Goal: Task Accomplishment & Management: Complete application form

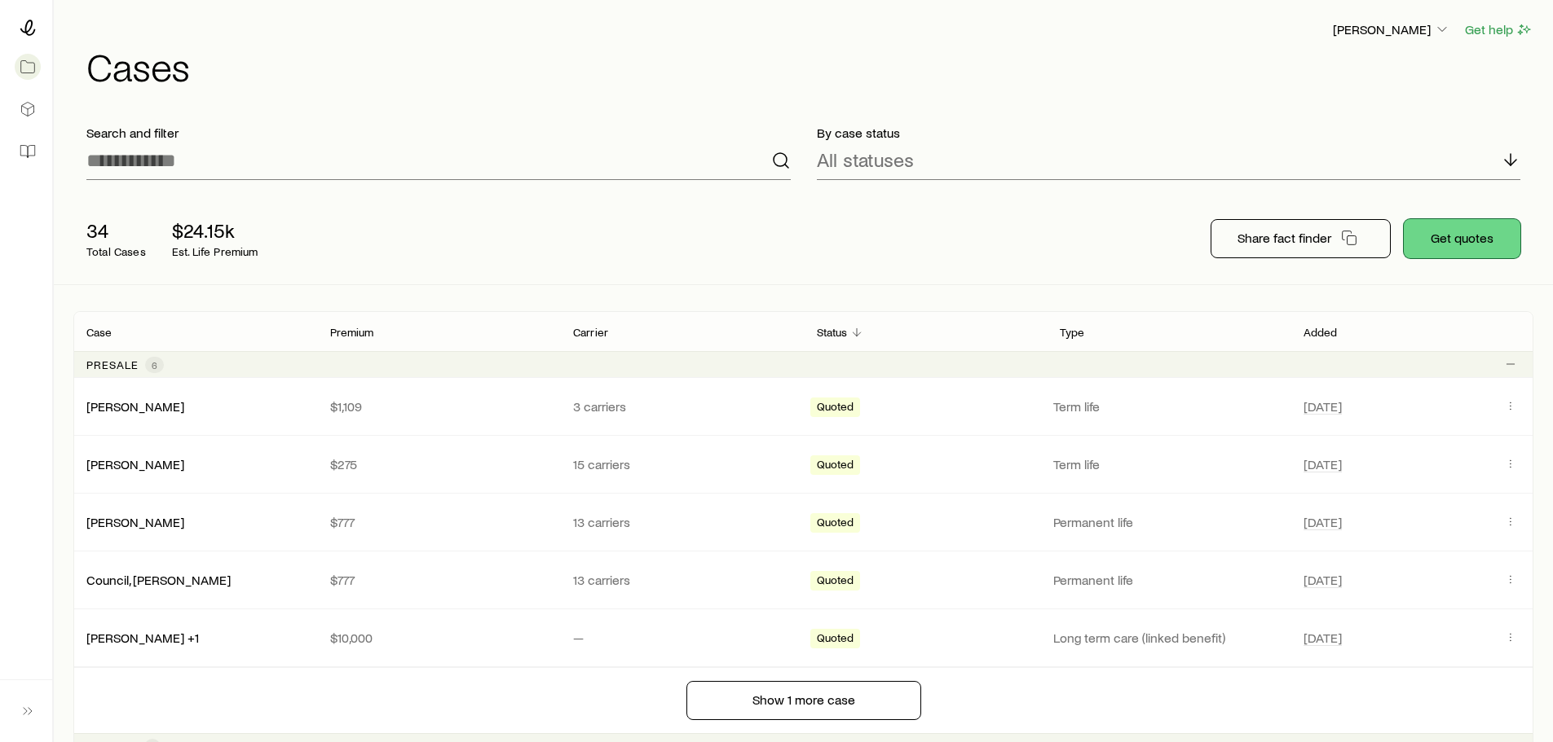
click at [1432, 245] on button "Get quotes" at bounding box center [1461, 238] width 117 height 39
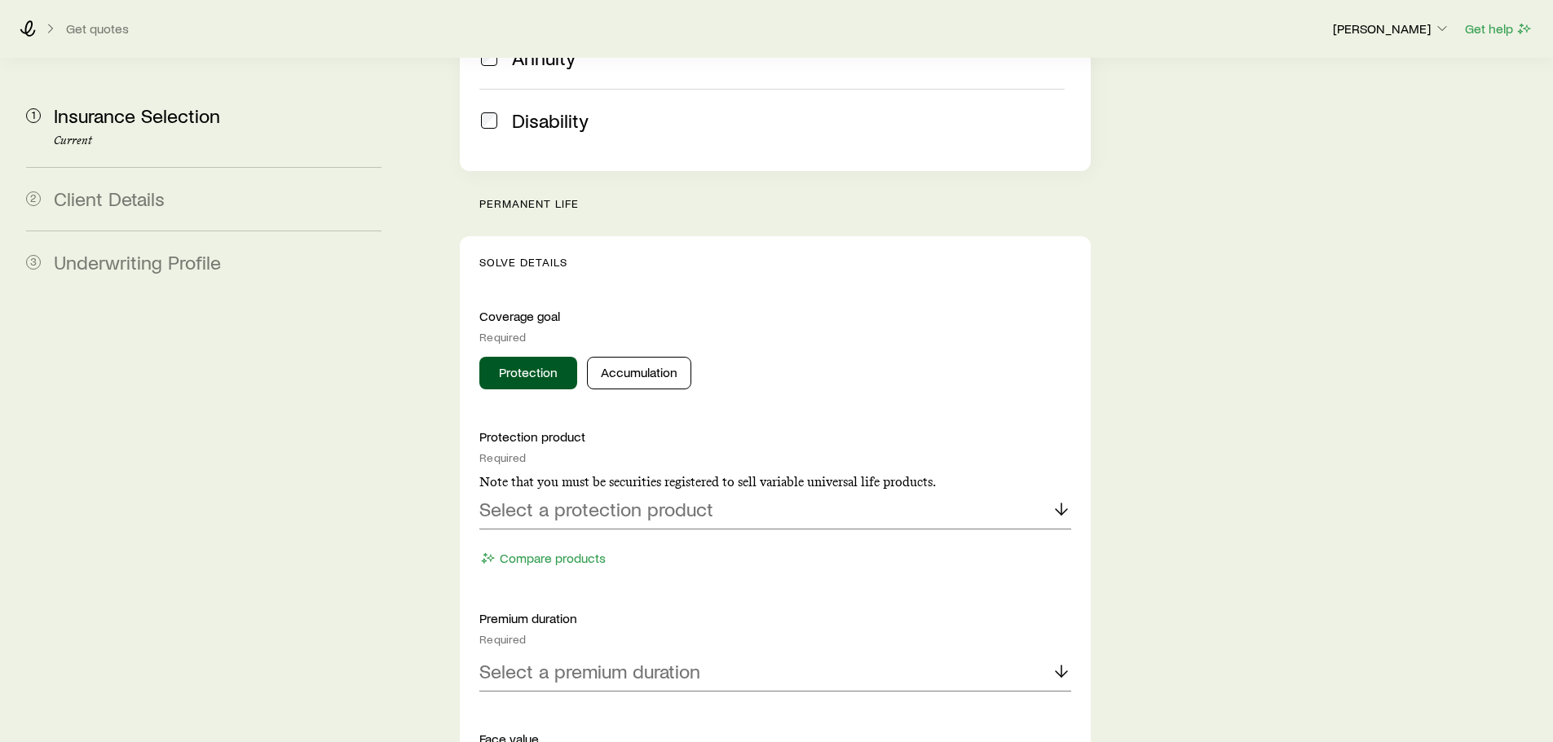
scroll to position [571, 0]
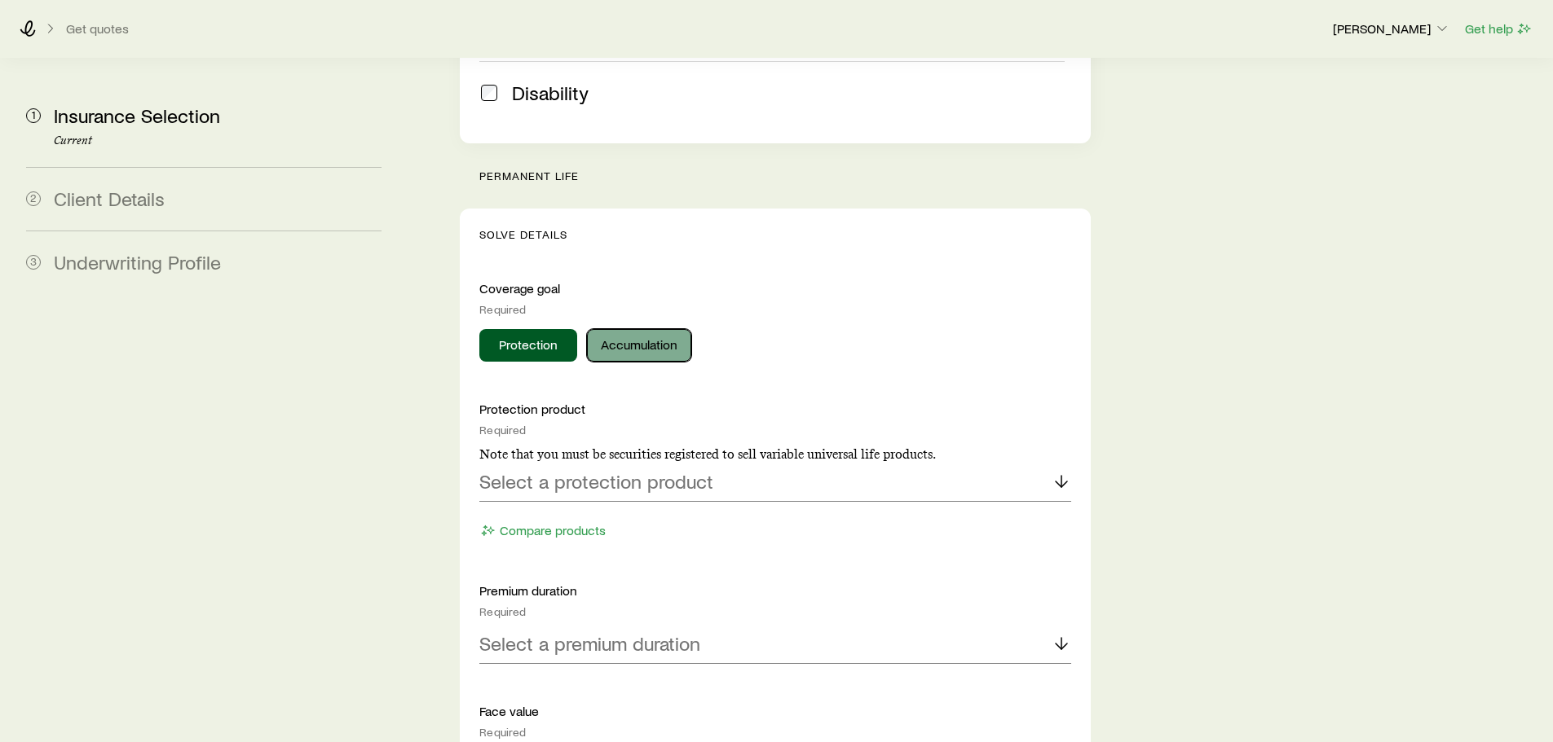
click at [619, 329] on button "Accumulation" at bounding box center [639, 345] width 104 height 33
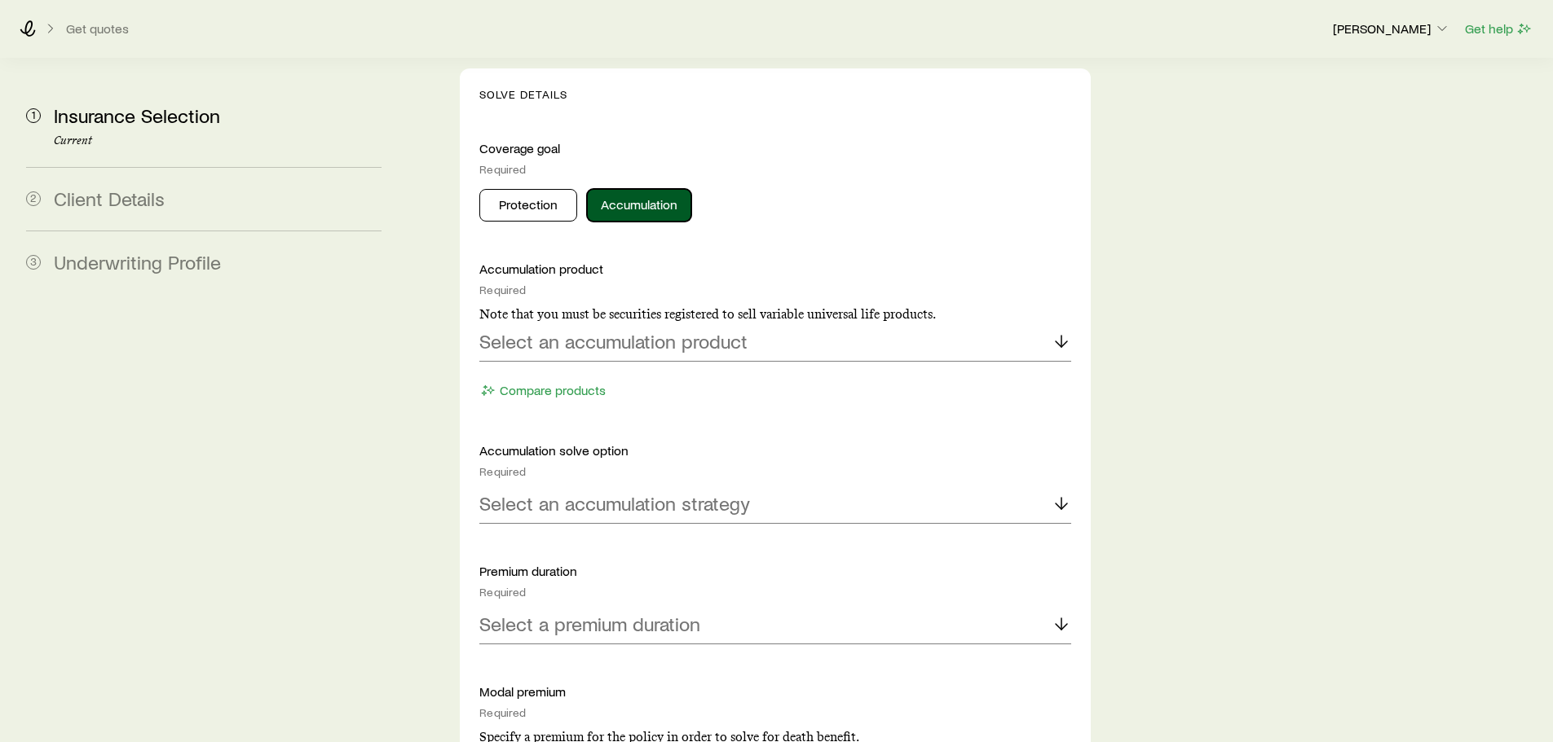
scroll to position [734, 0]
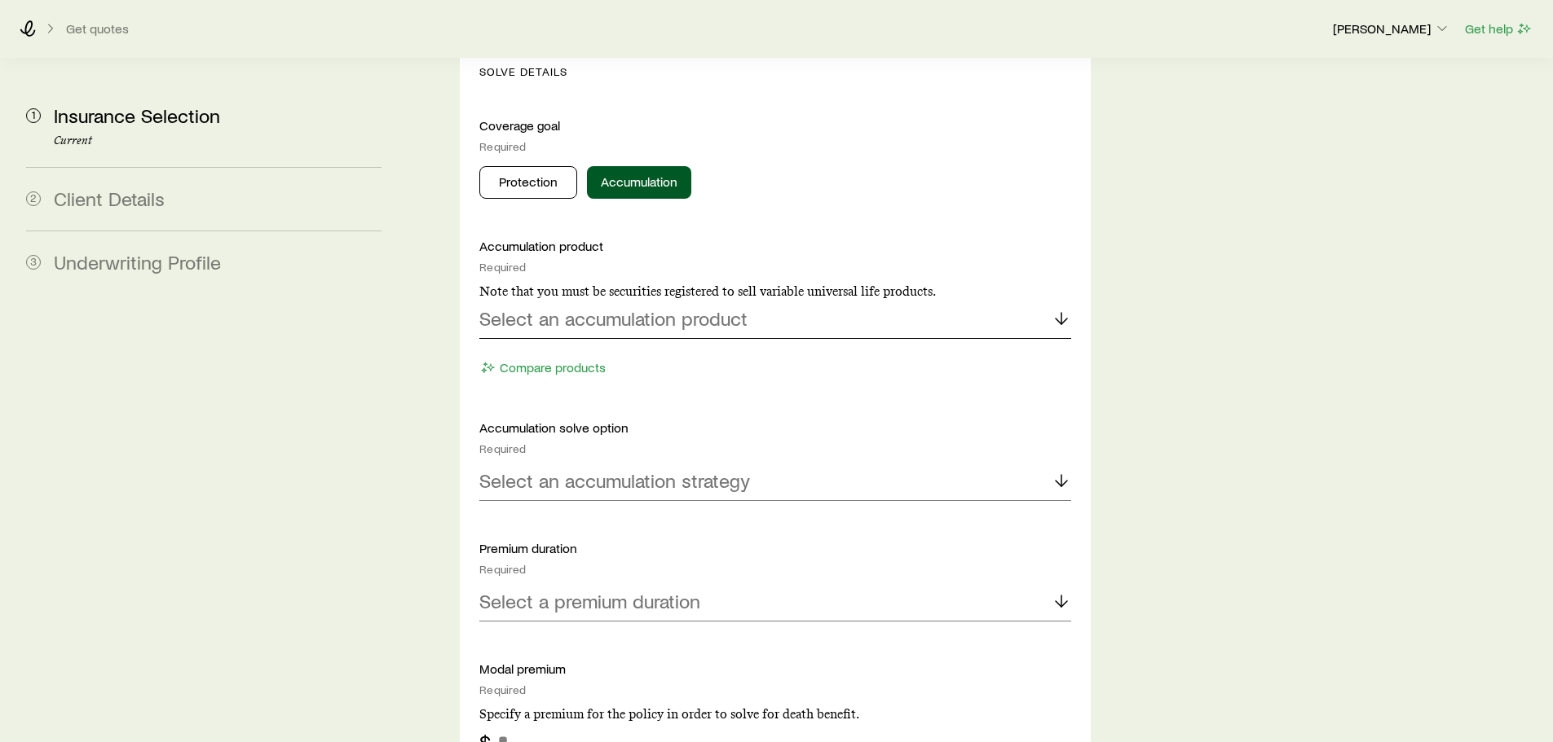
click at [597, 300] on div "Select an accumulation product" at bounding box center [774, 319] width 591 height 39
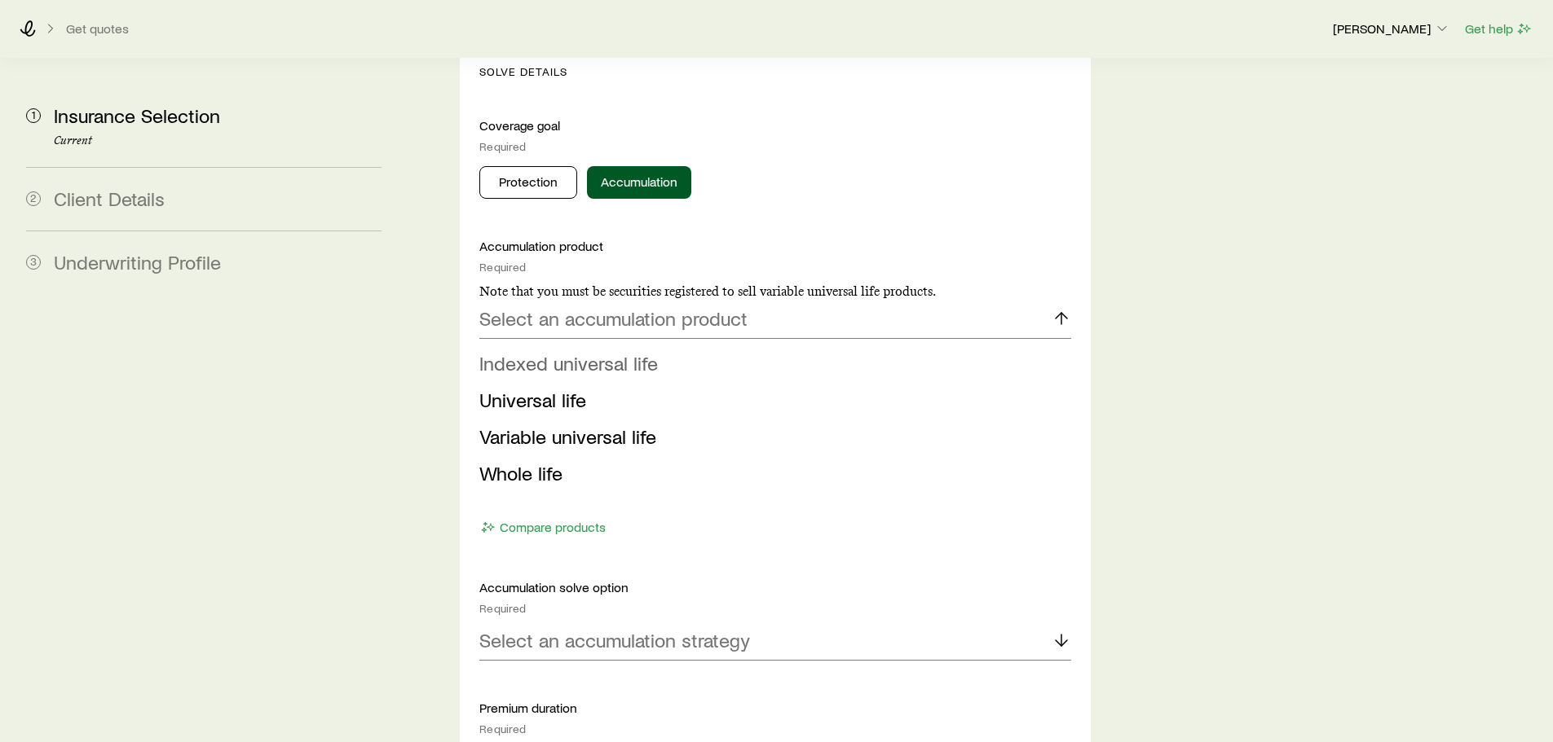
click at [571, 351] on span "Indexed universal life" at bounding box center [568, 363] width 178 height 24
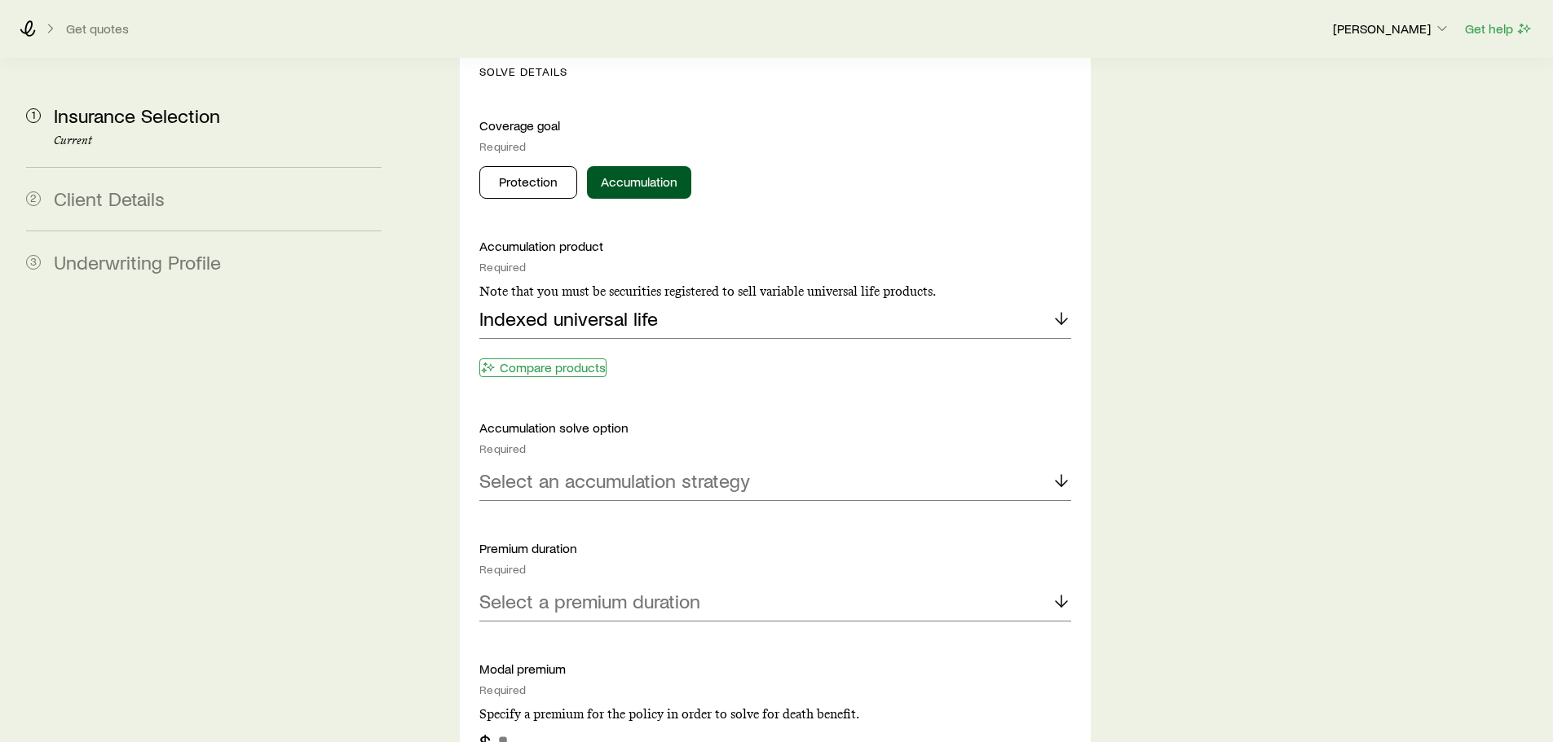
click at [572, 359] on button "Compare products" at bounding box center [542, 368] width 127 height 19
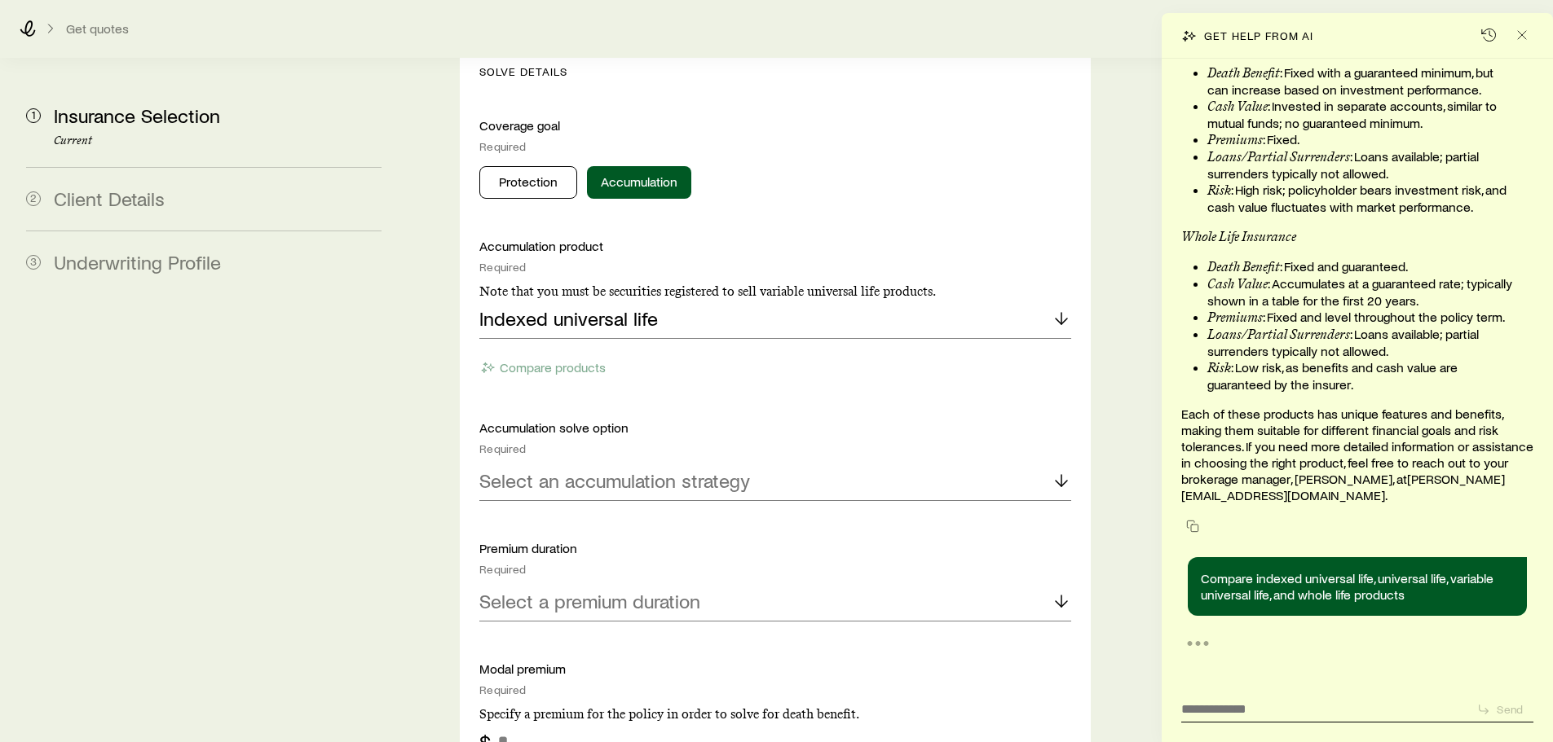
scroll to position [52253, 0]
click at [1520, 33] on line "Close" at bounding box center [1522, 35] width 8 height 8
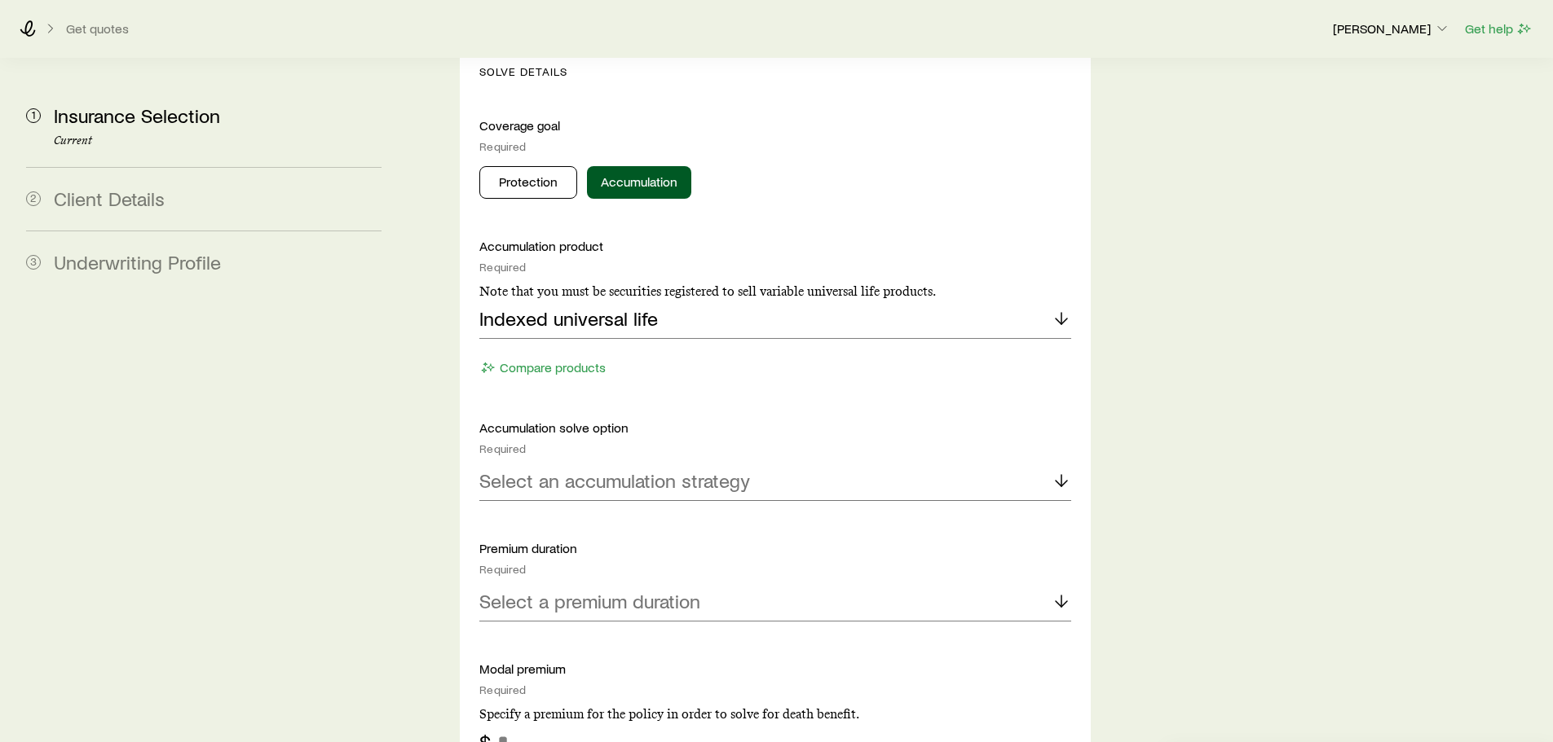
scroll to position [52308, 0]
click at [654, 469] on p "Select an accumulation strategy" at bounding box center [614, 480] width 271 height 23
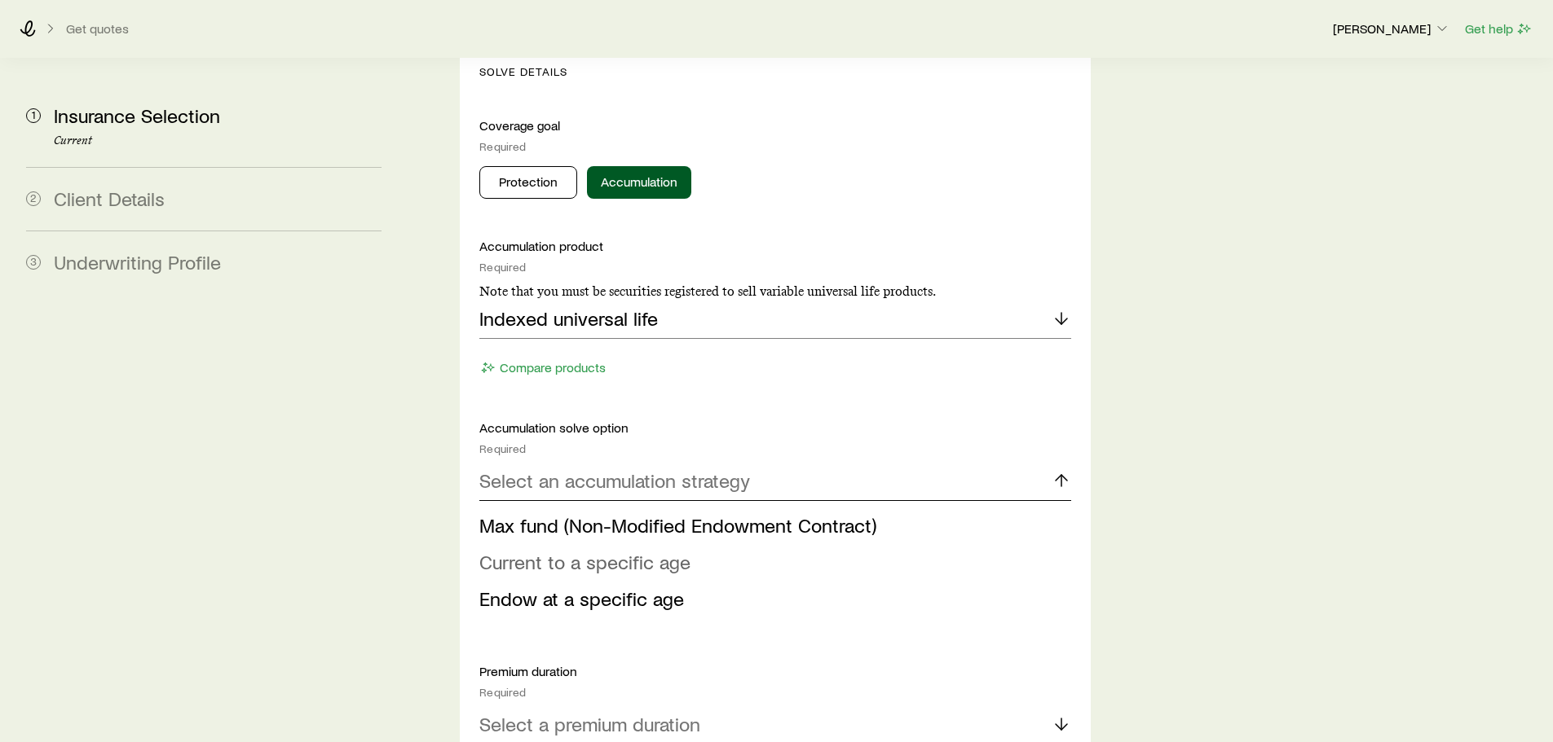
scroll to position [52644, 0]
click at [524, 550] on span "Current to a specific age" at bounding box center [584, 562] width 211 height 24
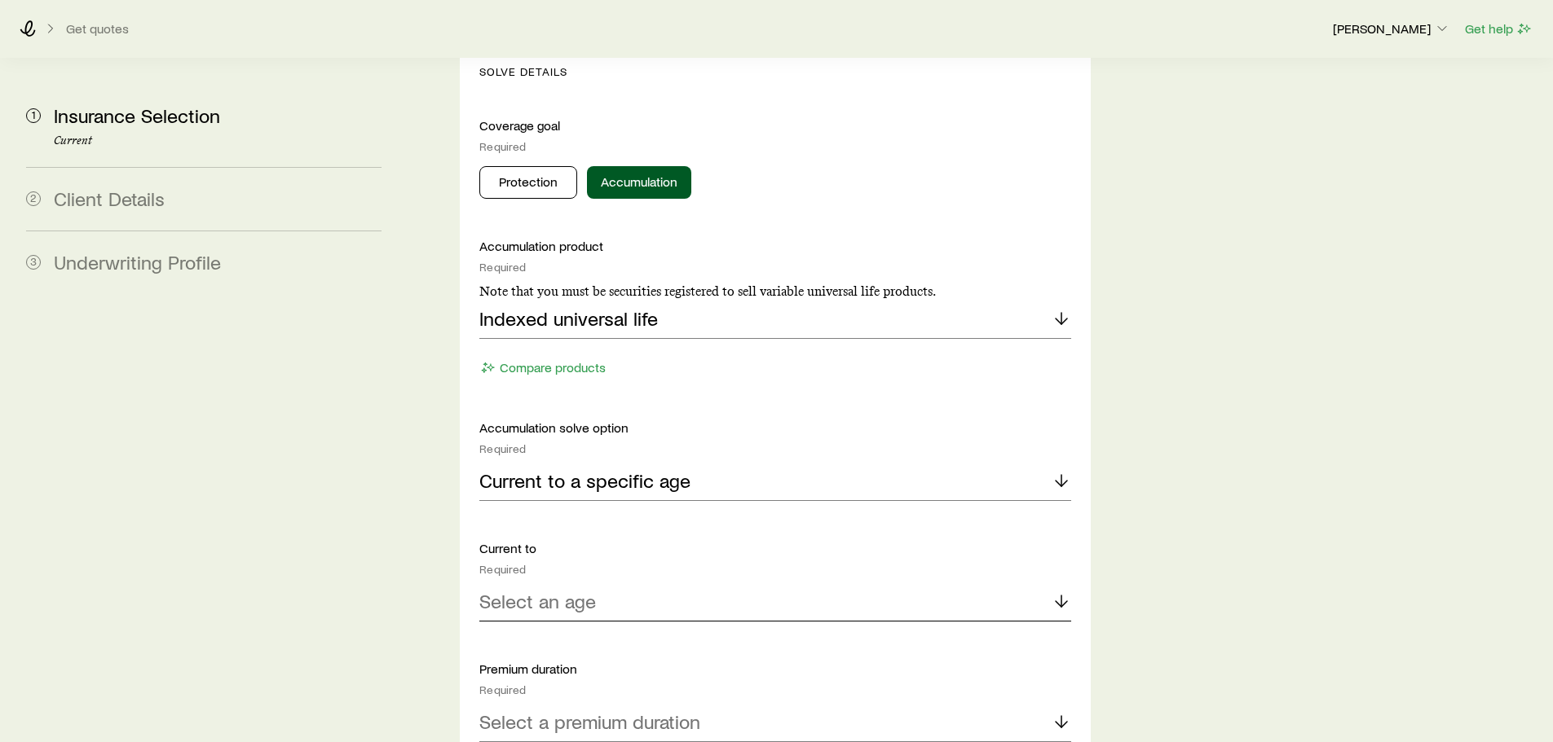
click at [570, 590] on p "Select an age" at bounding box center [537, 601] width 117 height 23
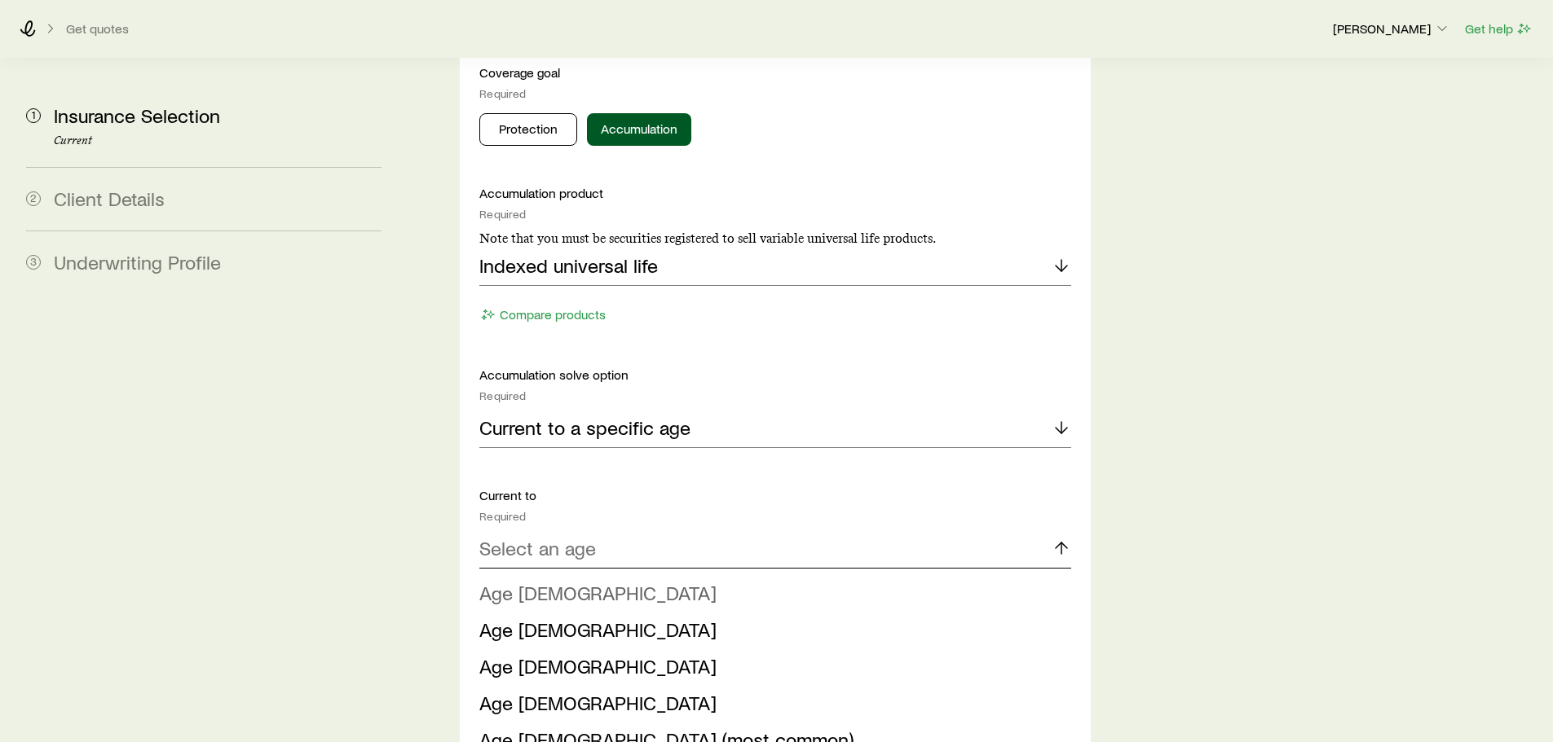
scroll to position [815, 0]
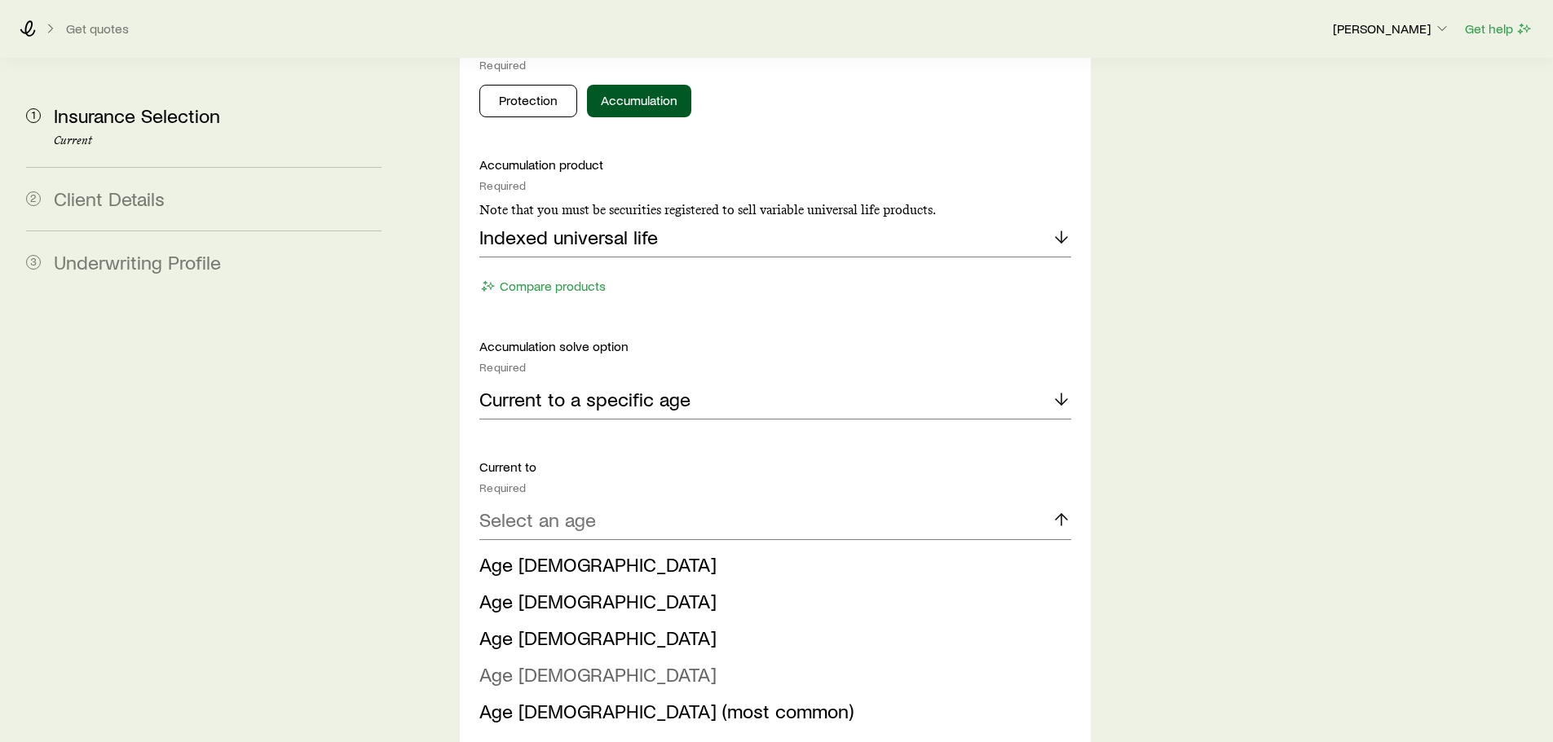
click at [534, 663] on span "Age [DEMOGRAPHIC_DATA]" at bounding box center [597, 675] width 237 height 24
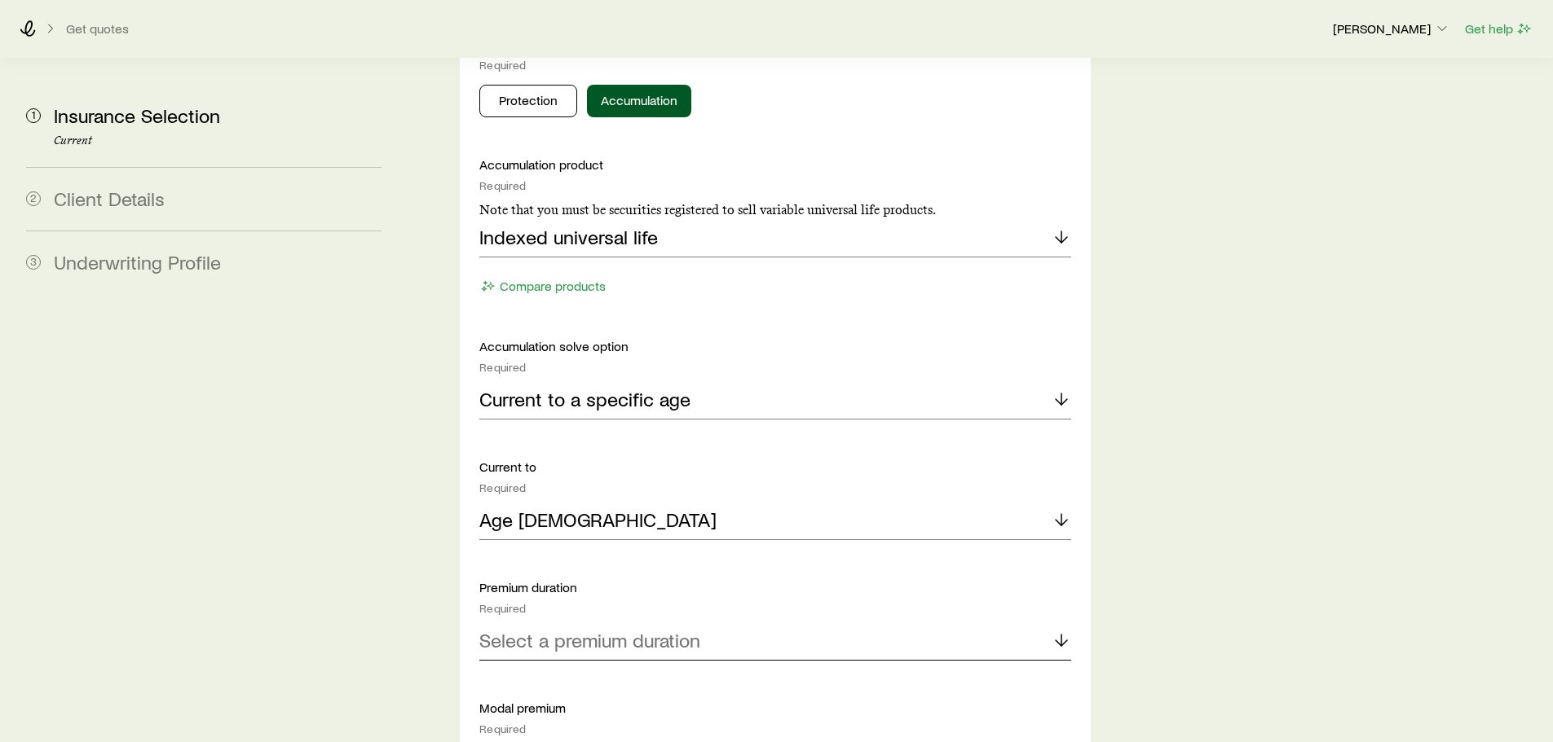
click at [581, 629] on p "Select a premium duration" at bounding box center [589, 640] width 221 height 23
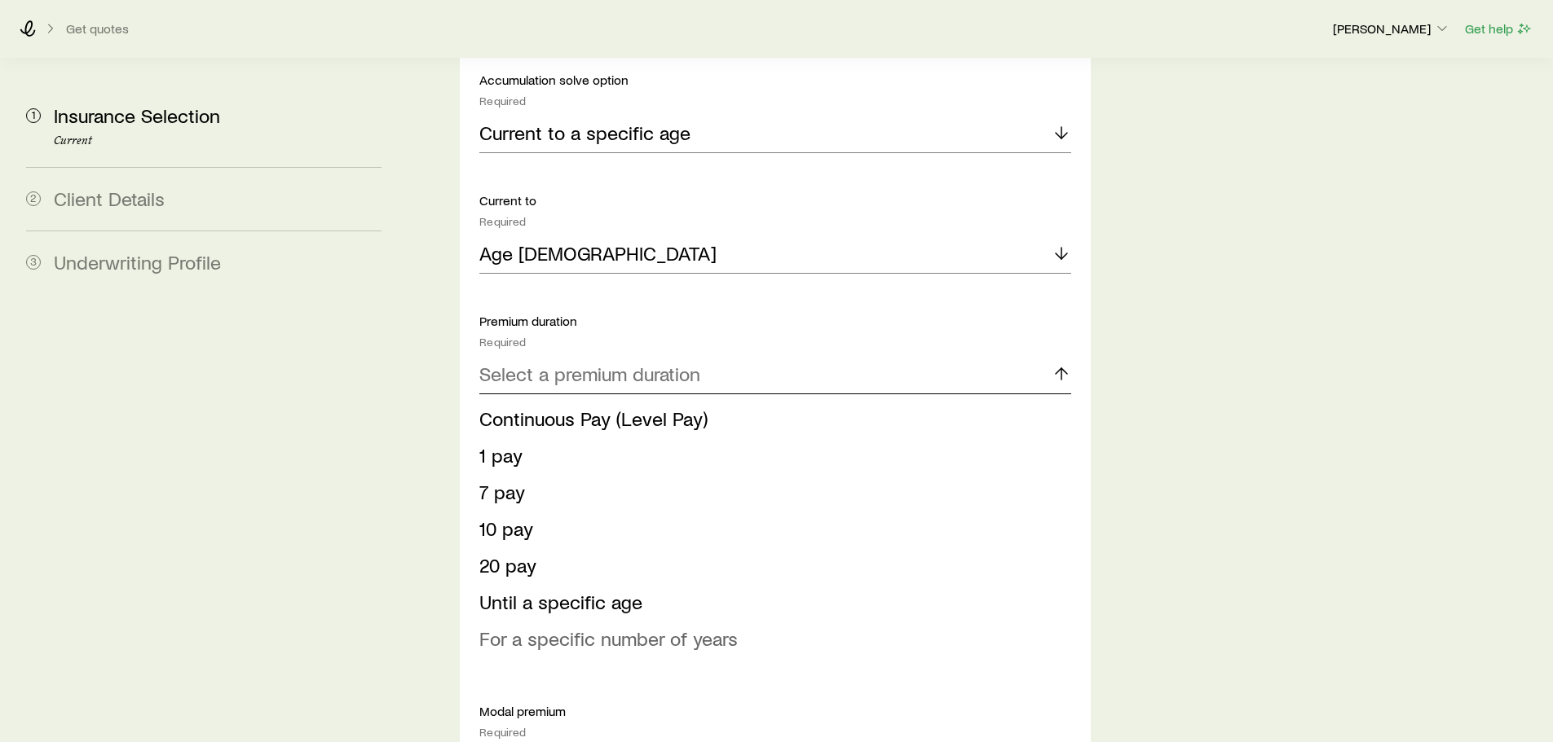
scroll to position [1141, 0]
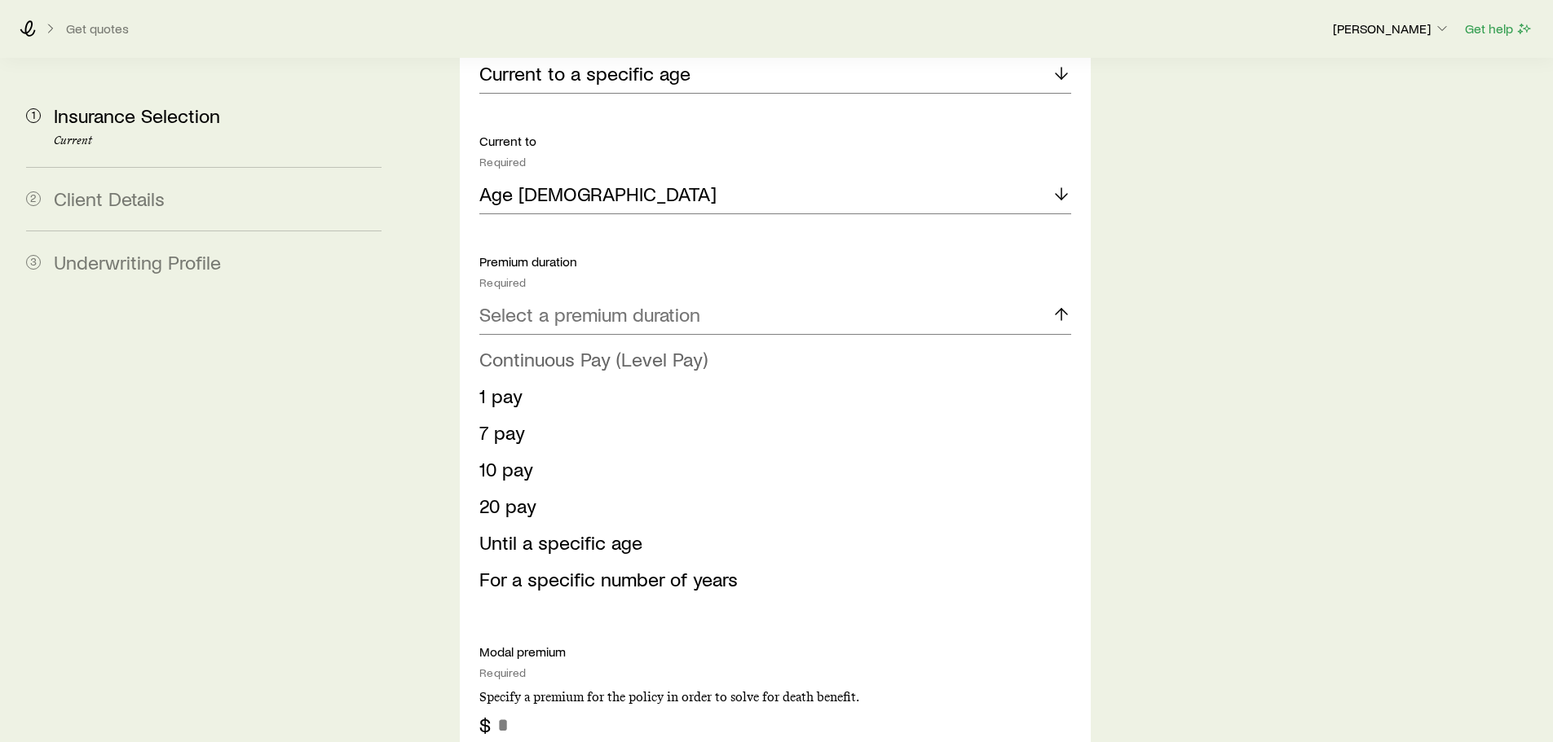
click at [556, 347] on span "Continuous Pay (Level Pay)" at bounding box center [593, 359] width 228 height 24
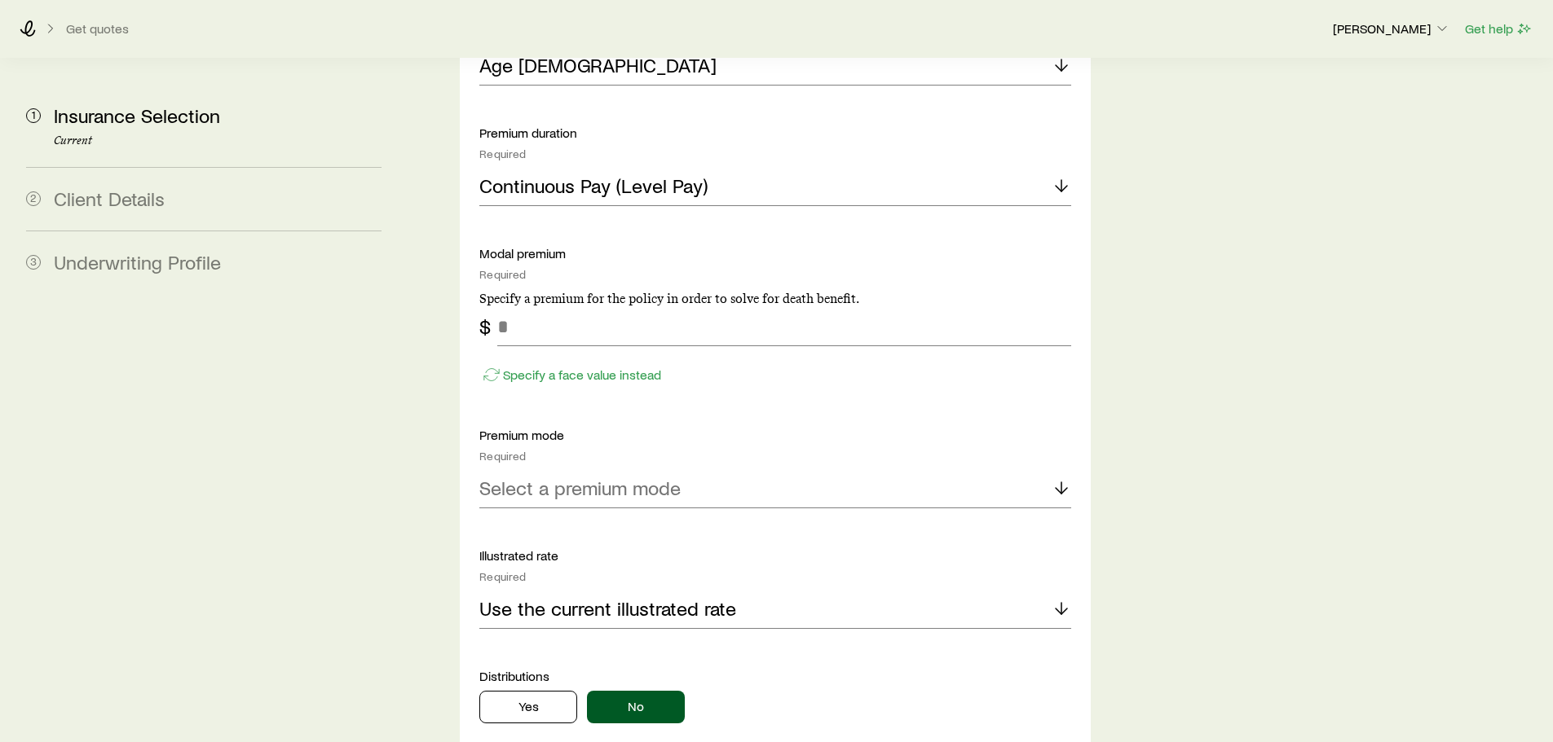
scroll to position [1304, 0]
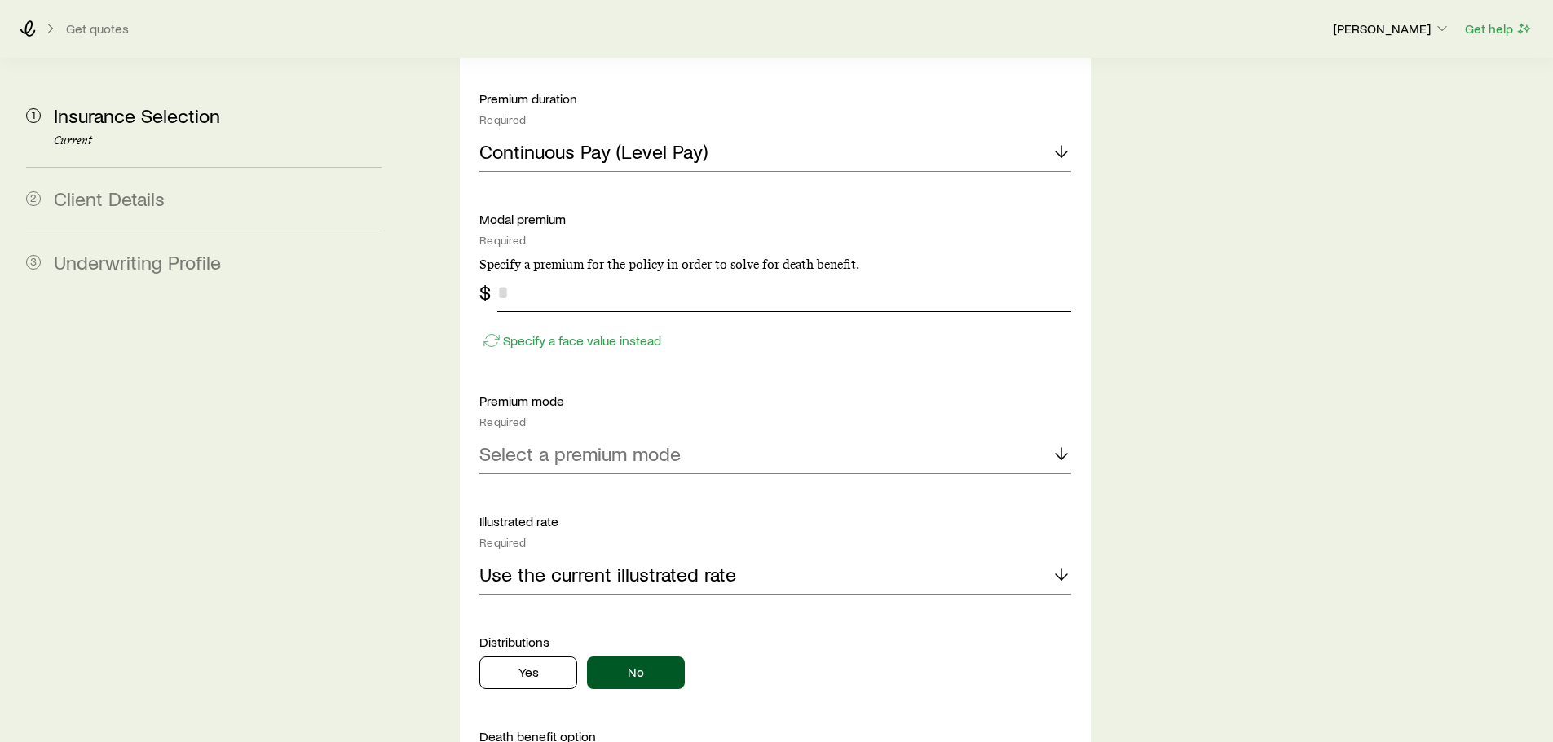
click at [542, 273] on input "tel" at bounding box center [783, 292] width 573 height 39
type input "***"
click at [512, 339] on div "Accumulation product Required Note that you must be securities registered to se…" at bounding box center [774, 259] width 591 height 1184
click at [653, 443] on p "Select a premium mode" at bounding box center [579, 454] width 201 height 23
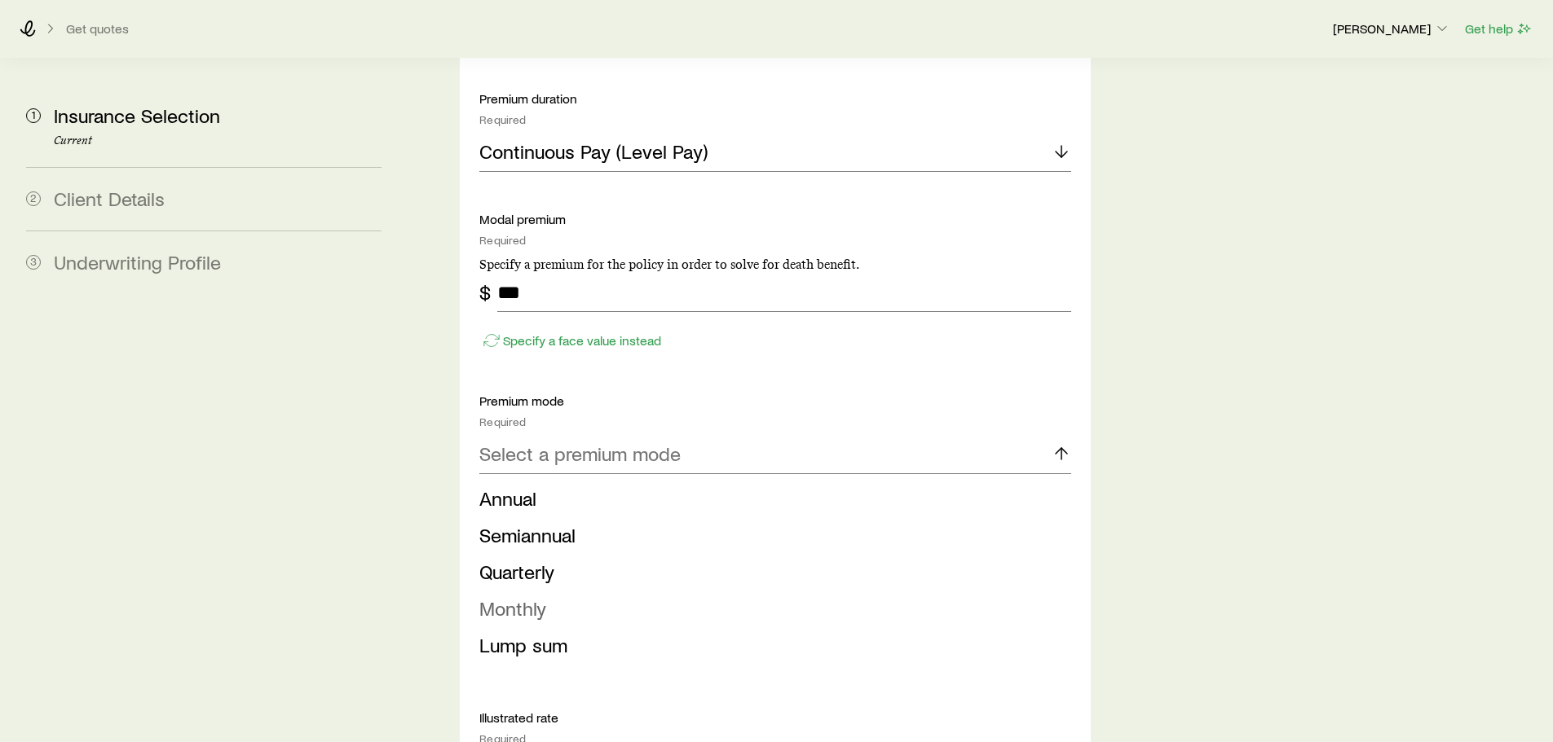
click at [536, 597] on span "Monthly" at bounding box center [512, 609] width 67 height 24
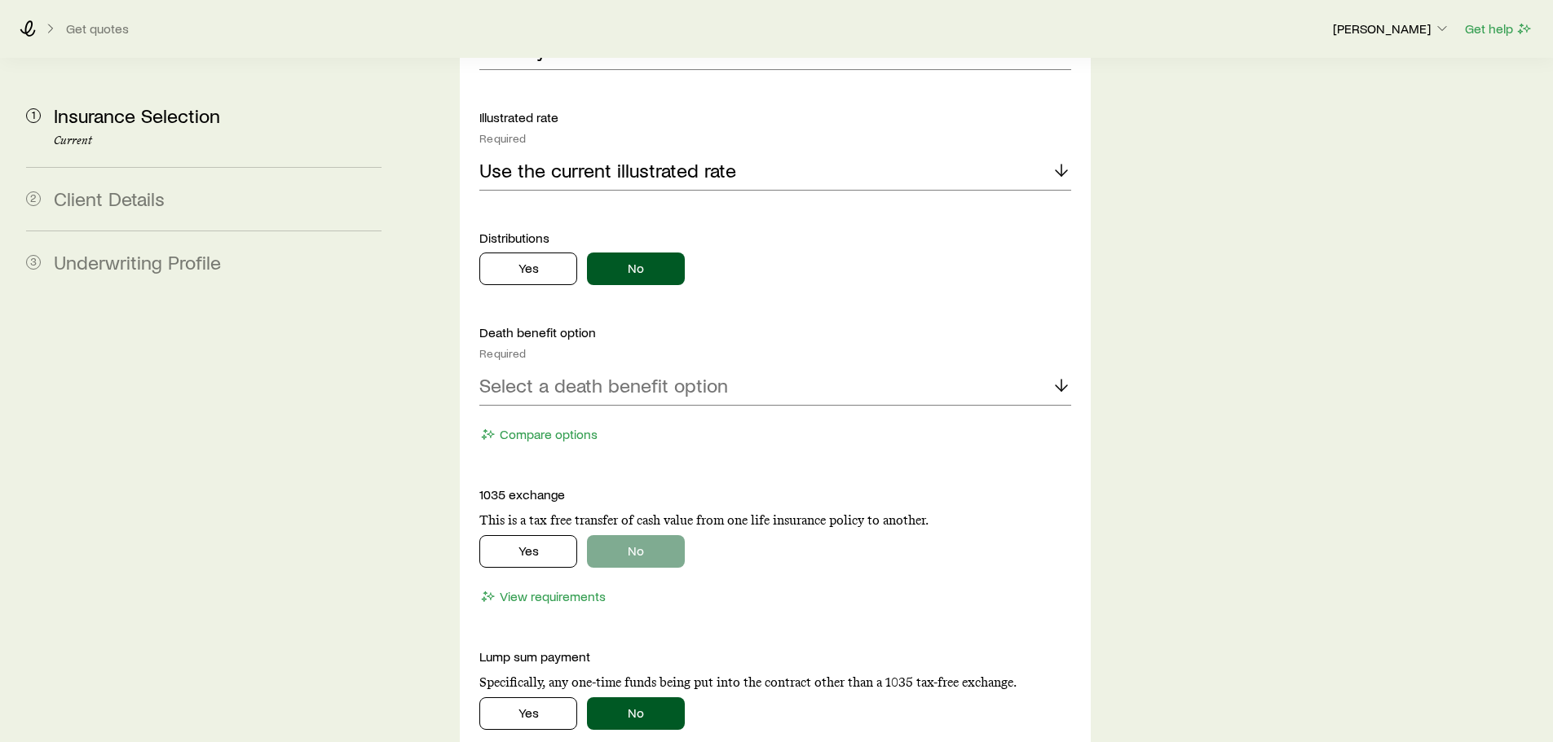
scroll to position [1712, 0]
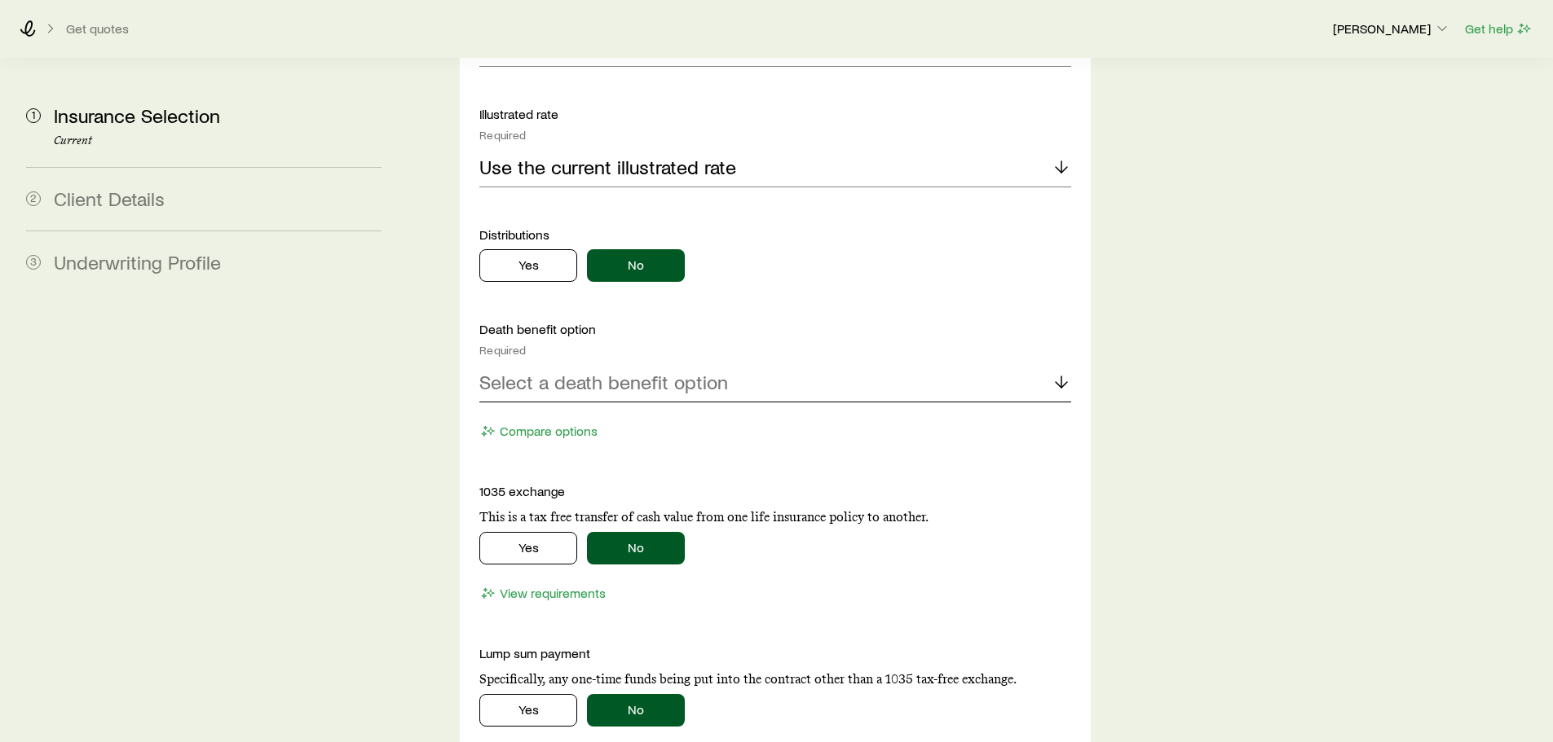
click at [617, 371] on p "Select a death benefit option" at bounding box center [603, 382] width 249 height 23
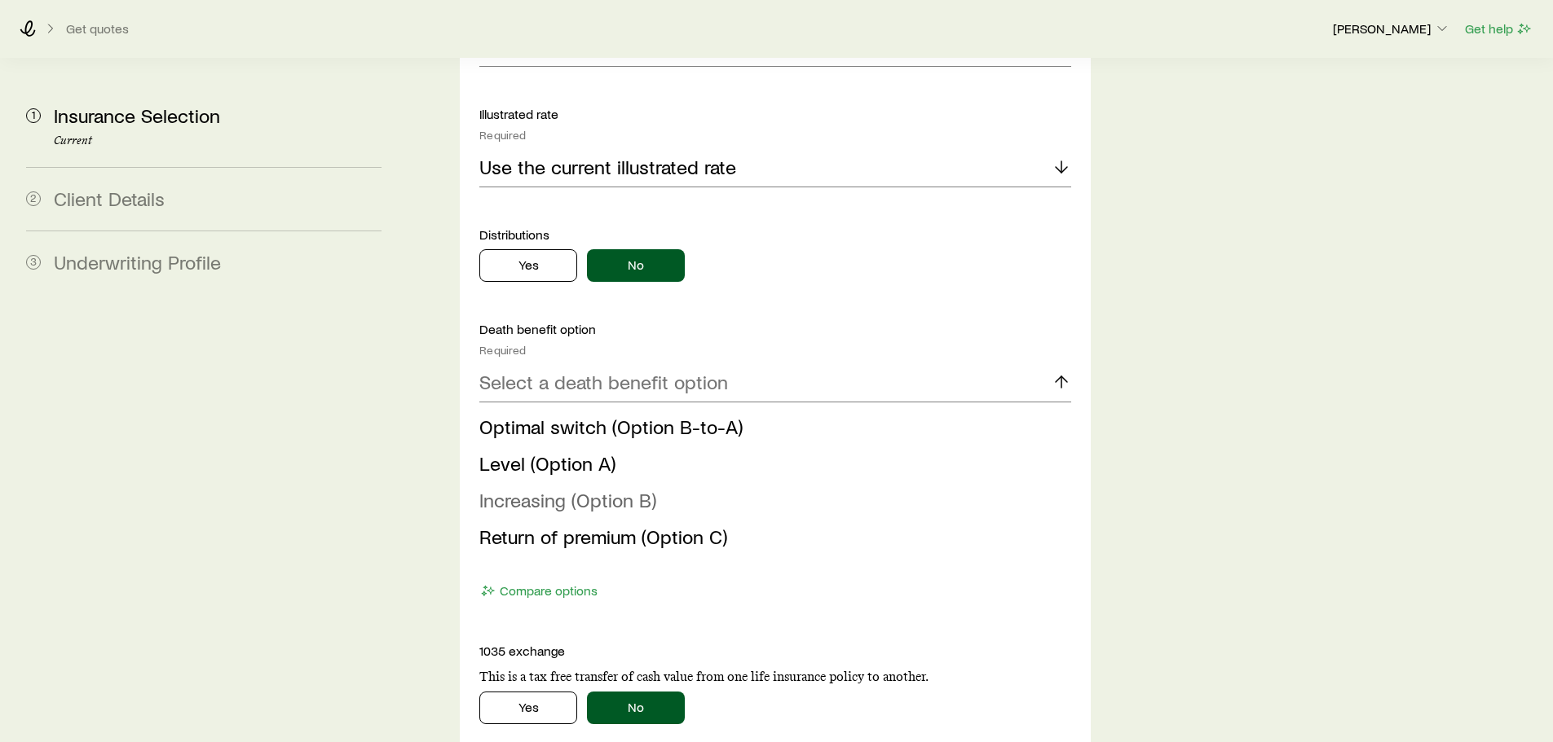
click at [535, 488] on span "Increasing (Option B)" at bounding box center [567, 500] width 177 height 24
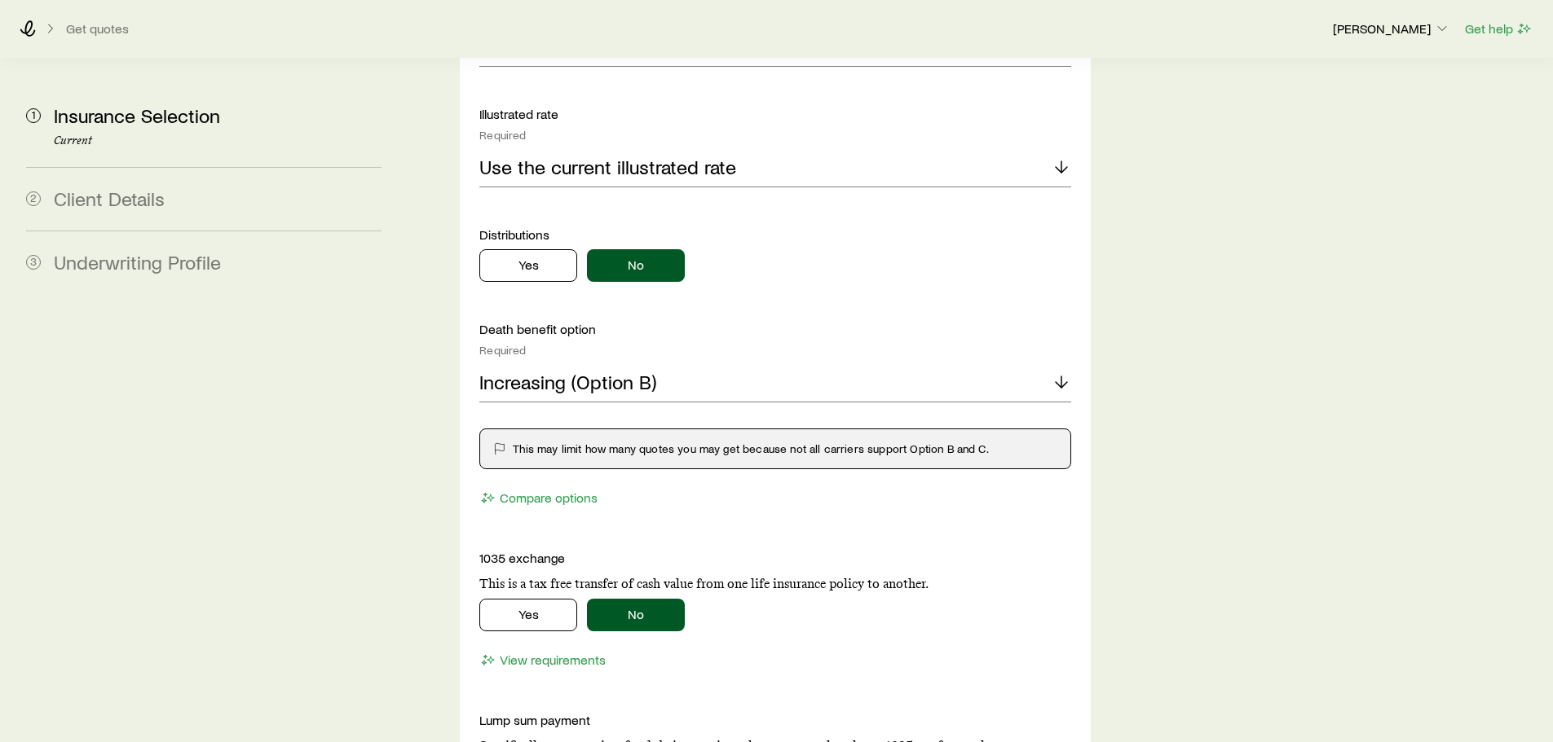
click at [751, 492] on div "Coverage goal Required Protection Accumulation Accumulation product Required No…" at bounding box center [774, 47] width 591 height 1817
click at [599, 429] on div "This may limit how many quotes you may get because not all carriers support Opt…" at bounding box center [774, 449] width 591 height 41
click at [602, 371] on p "Increasing (Option B)" at bounding box center [567, 382] width 177 height 23
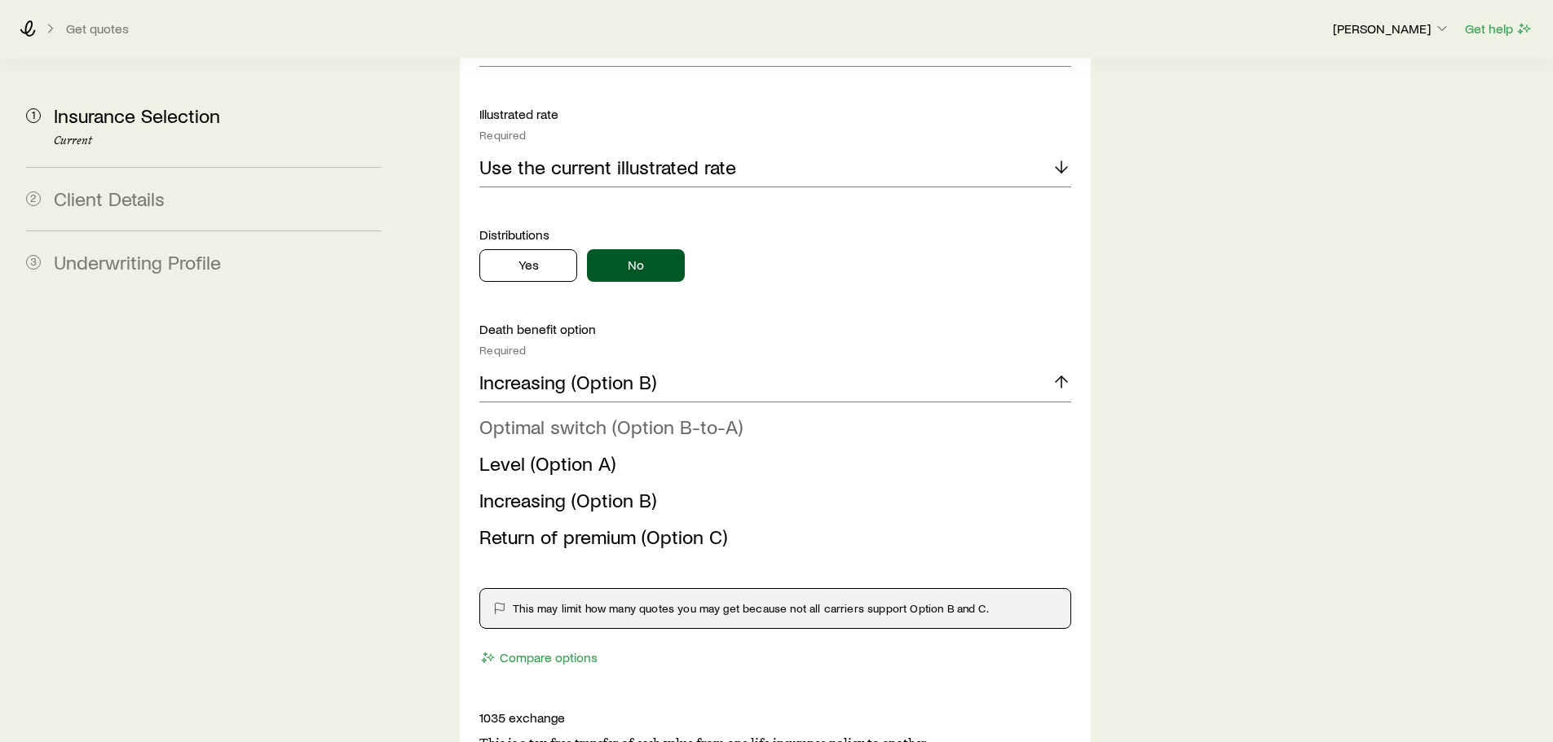
click at [570, 415] on span "Optimal switch (Option B-to-A)" at bounding box center [610, 427] width 263 height 24
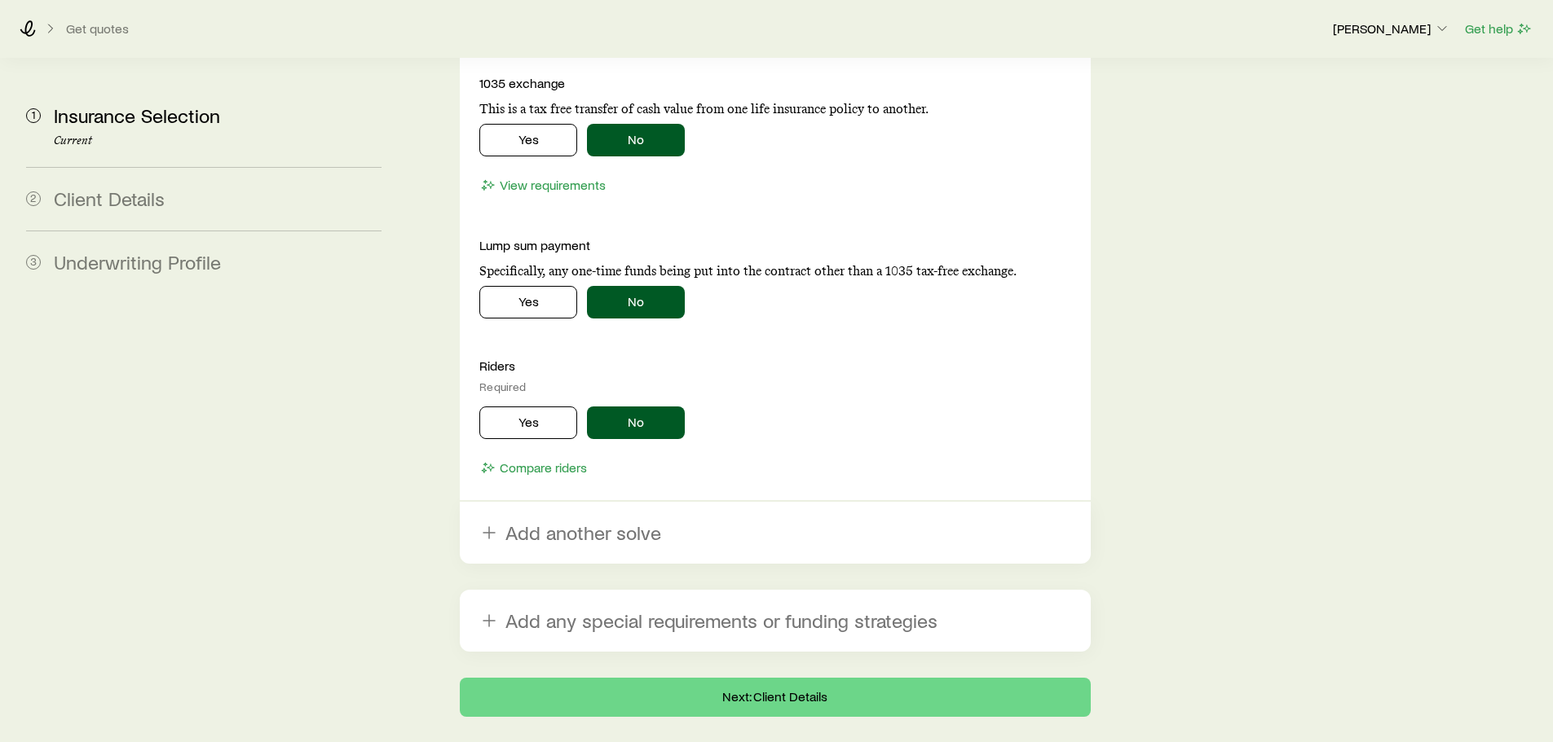
scroll to position [2141, 0]
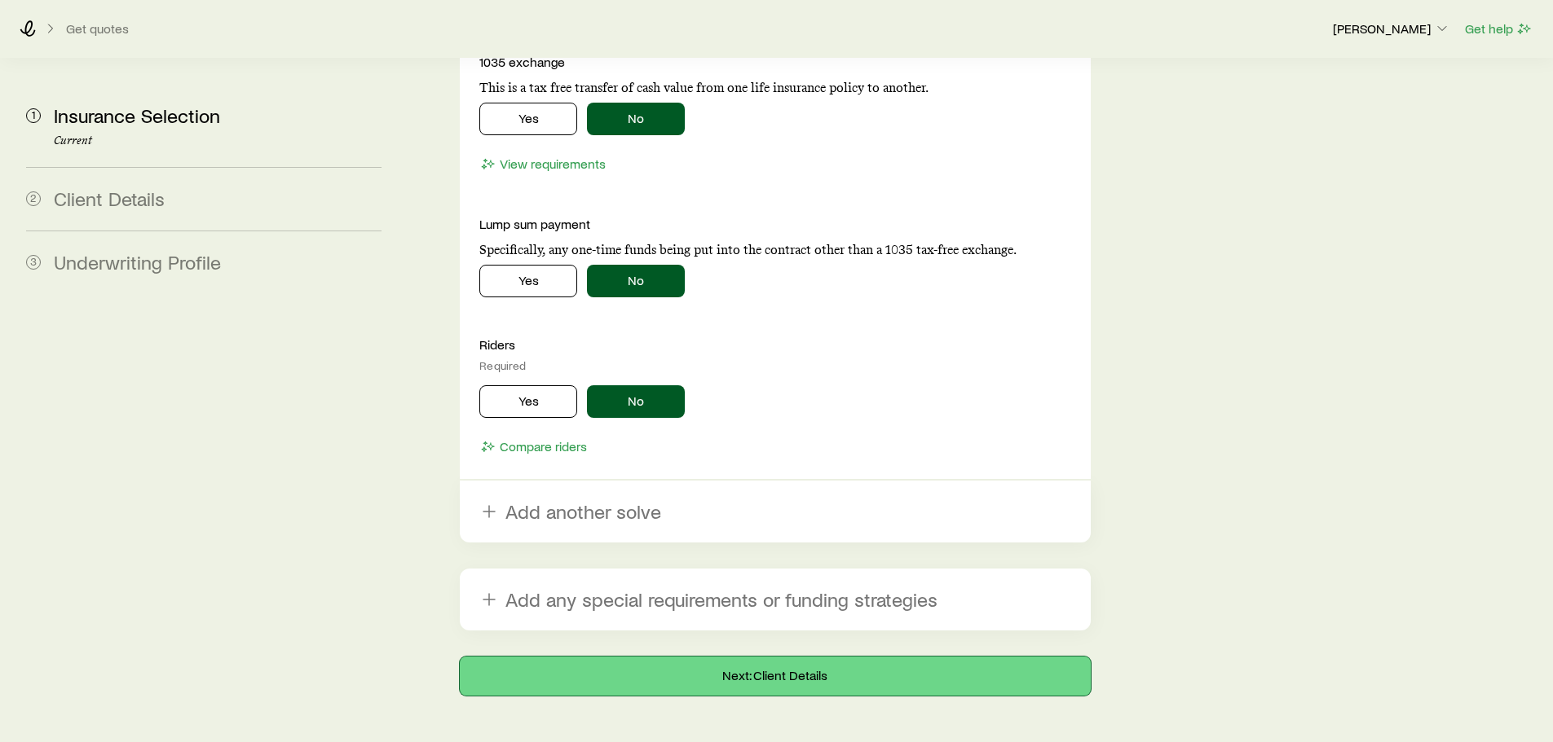
click at [735, 657] on button "Next: Client Details" at bounding box center [775, 676] width 630 height 39
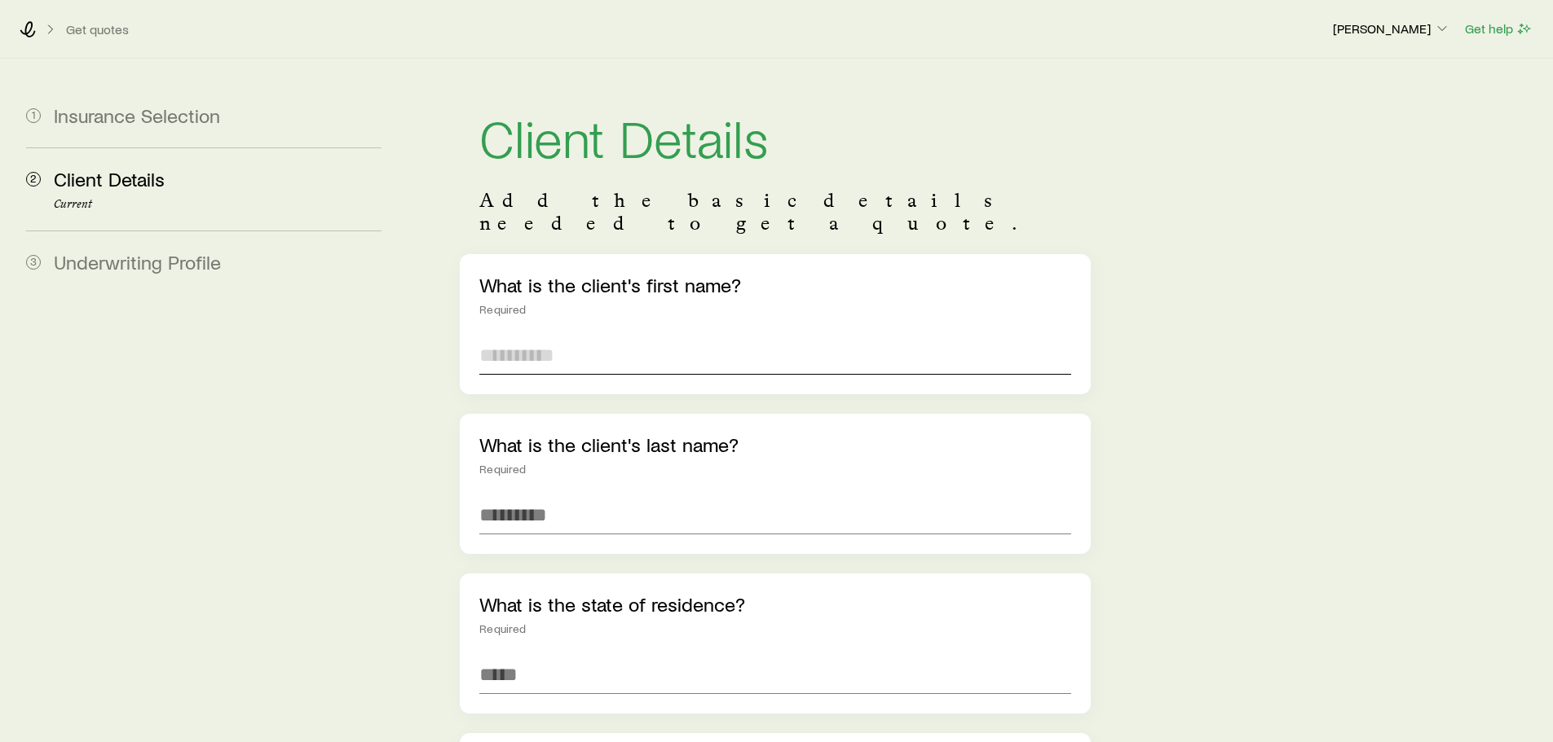
click at [500, 336] on input "text" at bounding box center [774, 355] width 591 height 39
type input "****"
click at [518, 655] on input at bounding box center [774, 674] width 591 height 39
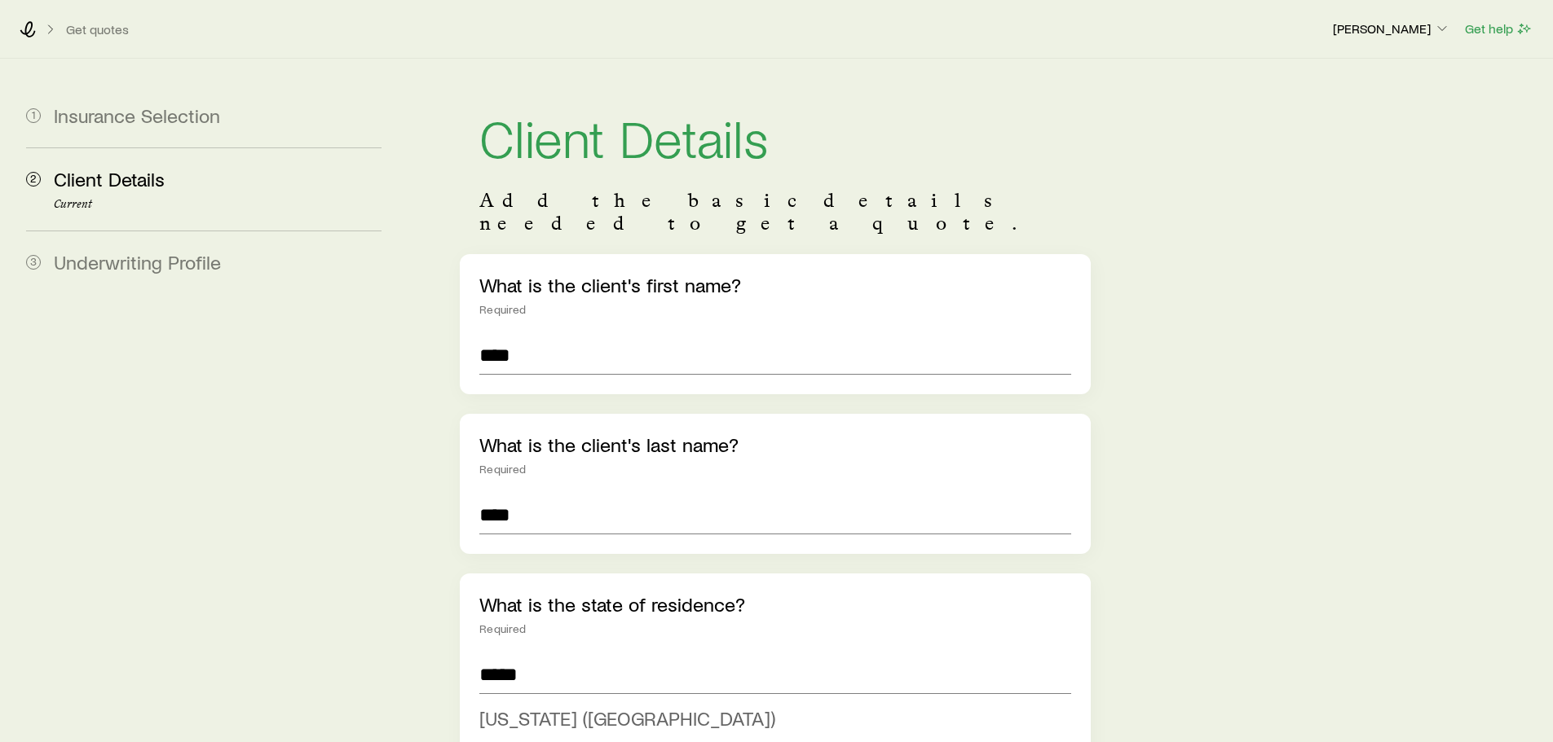
click at [583, 707] on span "[US_STATE] ([GEOGRAPHIC_DATA])" at bounding box center [627, 719] width 296 height 24
type input "**********"
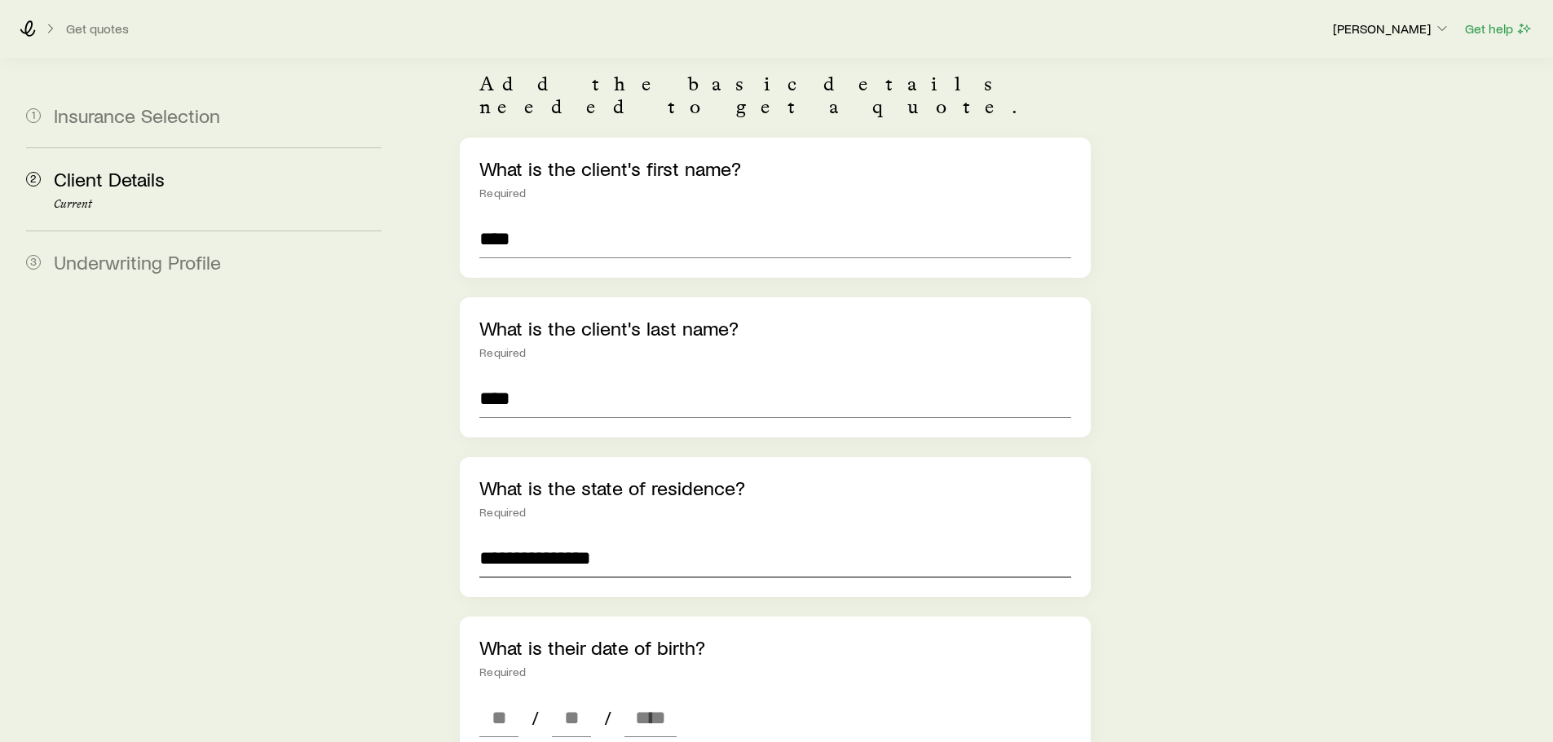
scroll to position [408, 0]
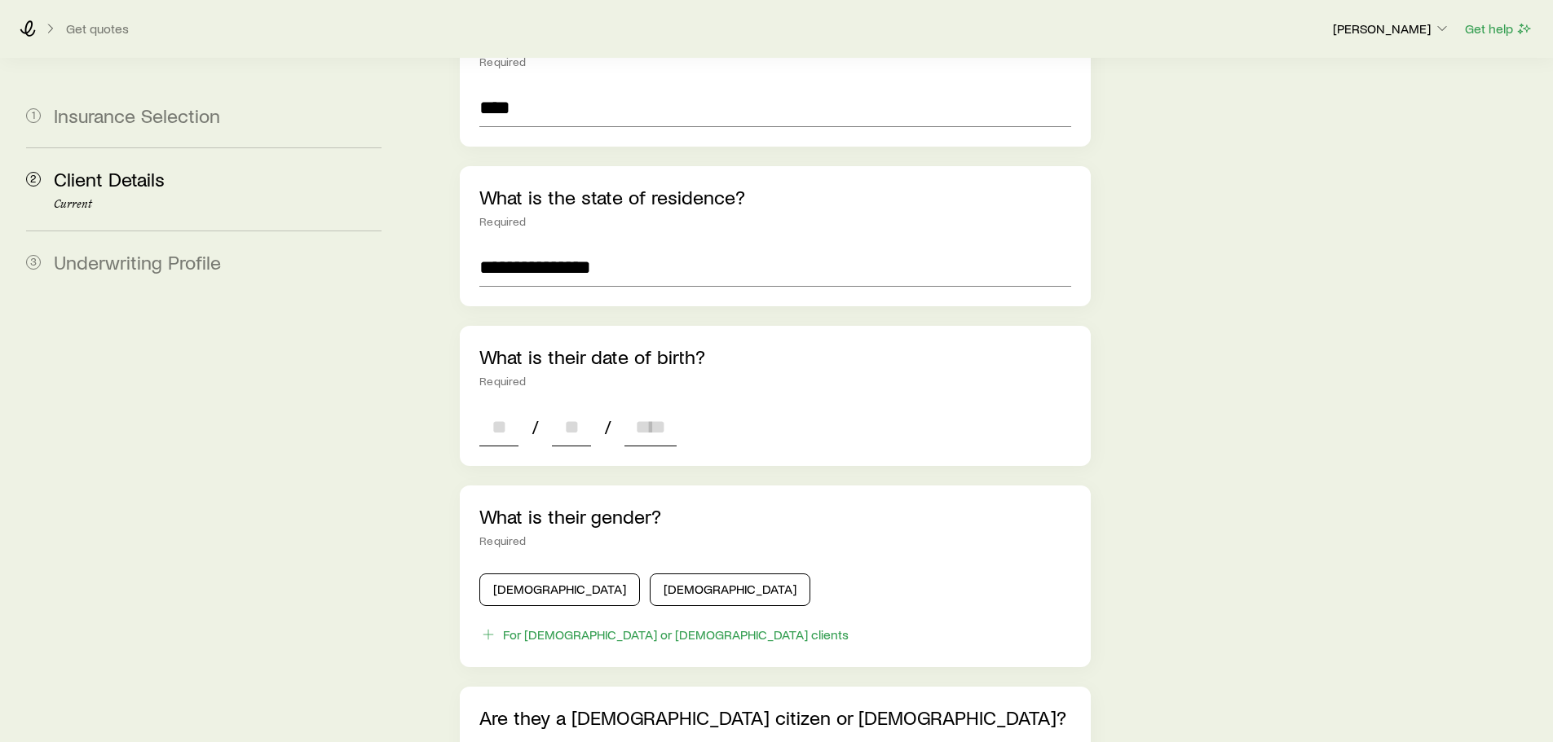
click at [507, 408] on input at bounding box center [498, 427] width 39 height 39
type input "**"
type input "****"
type input "*"
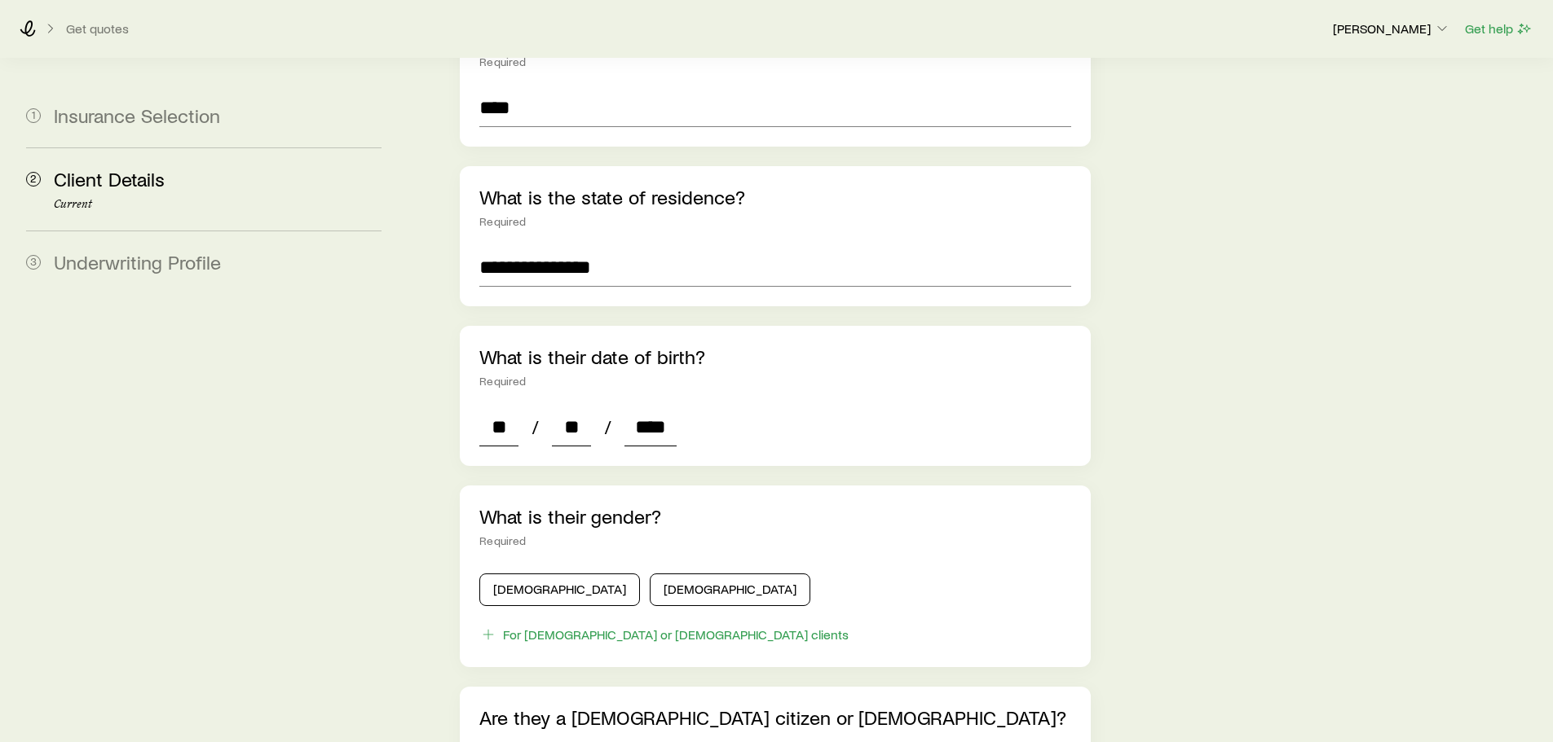
type input "*"
type input "****"
click at [650, 574] on button "[DEMOGRAPHIC_DATA]" at bounding box center [730, 590] width 161 height 33
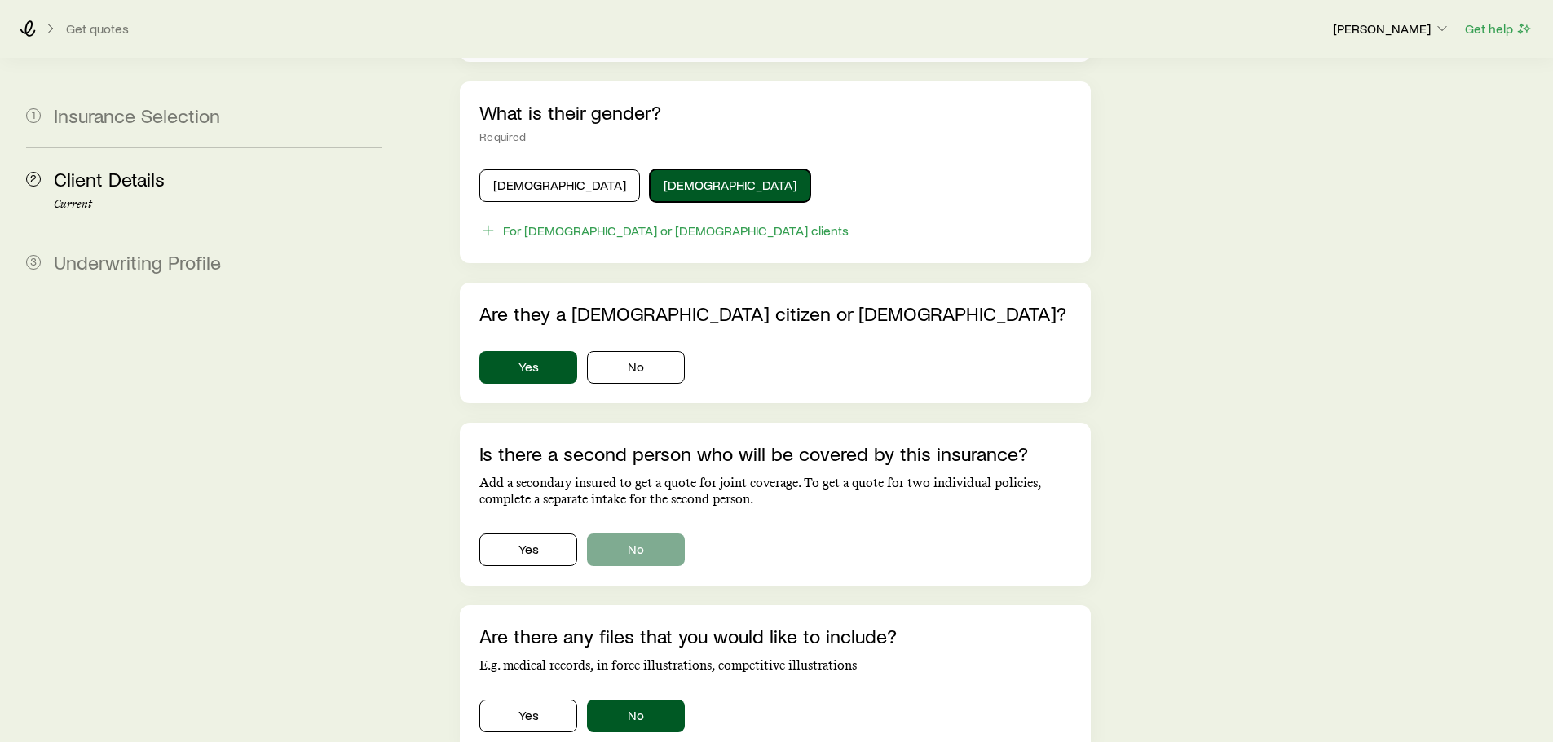
scroll to position [815, 0]
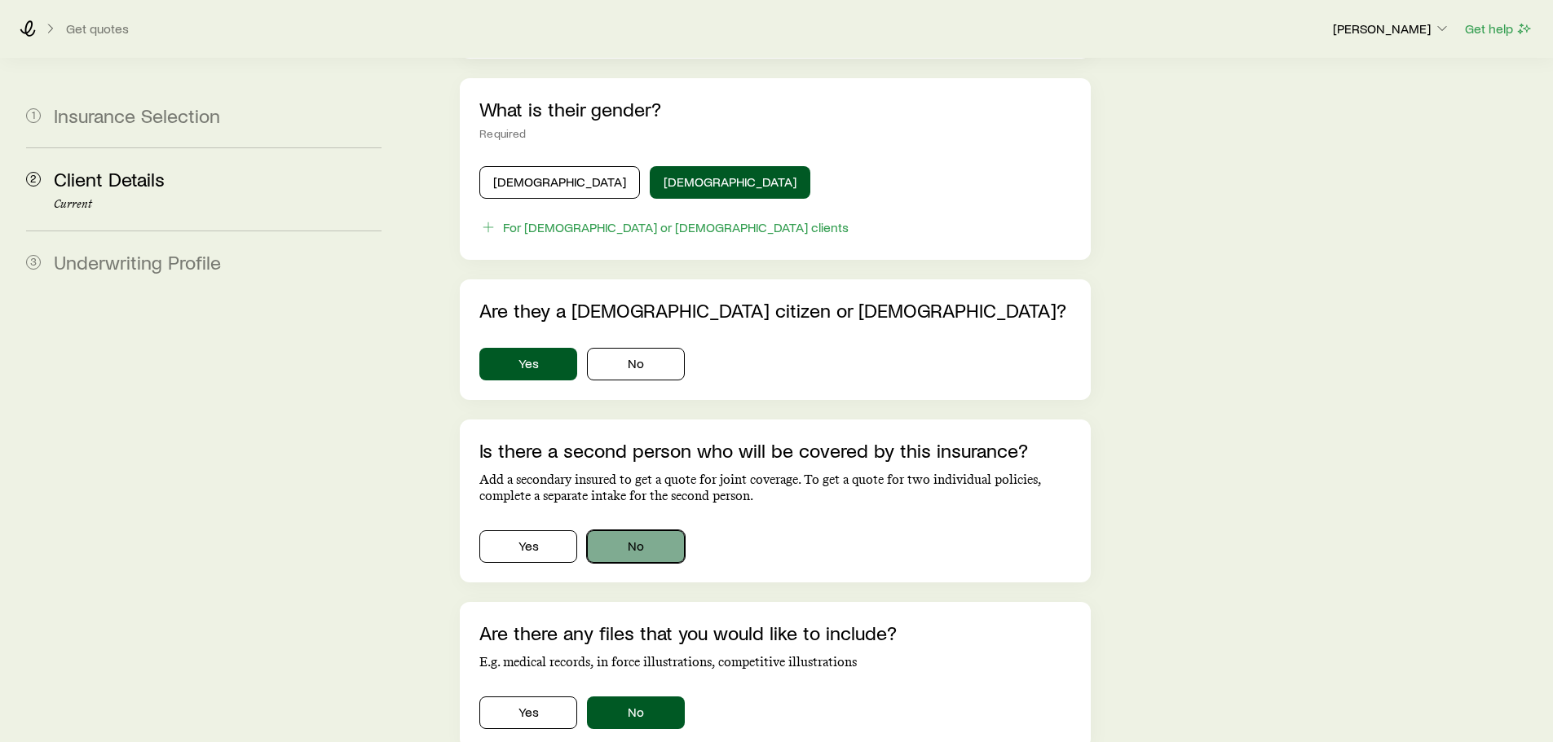
click at [645, 531] on button "No" at bounding box center [636, 547] width 98 height 33
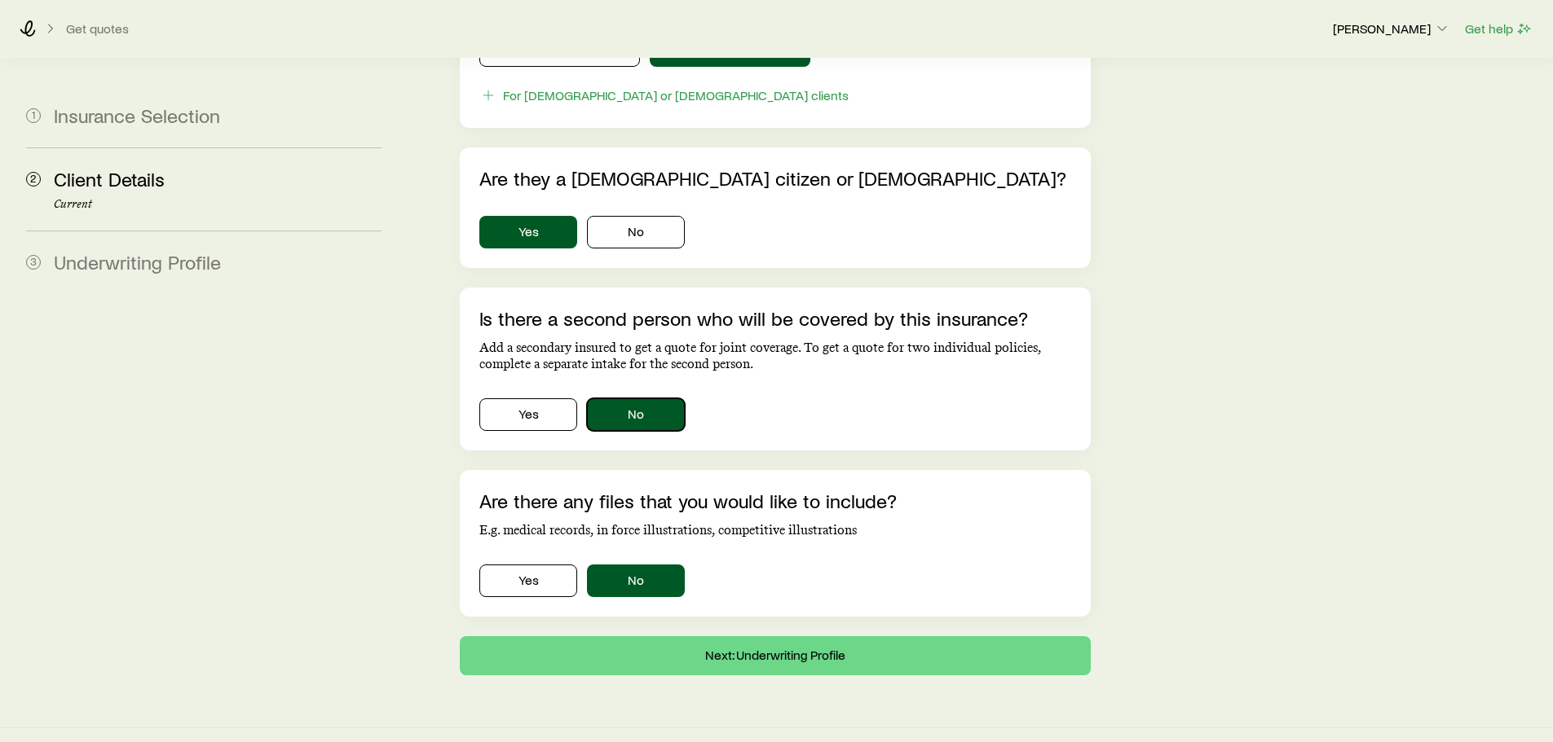
scroll to position [949, 0]
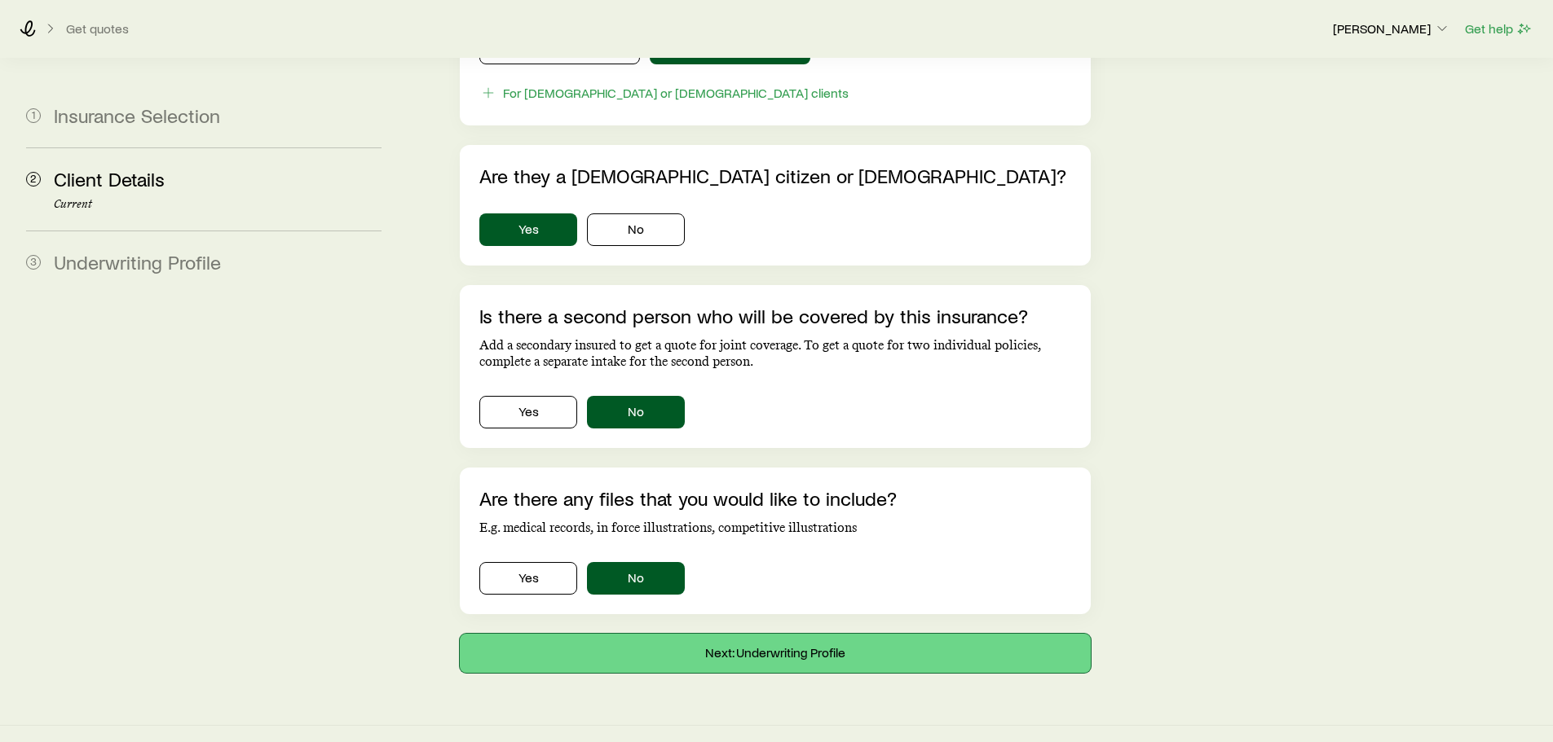
click at [755, 641] on button "Next: Underwriting Profile" at bounding box center [775, 653] width 630 height 39
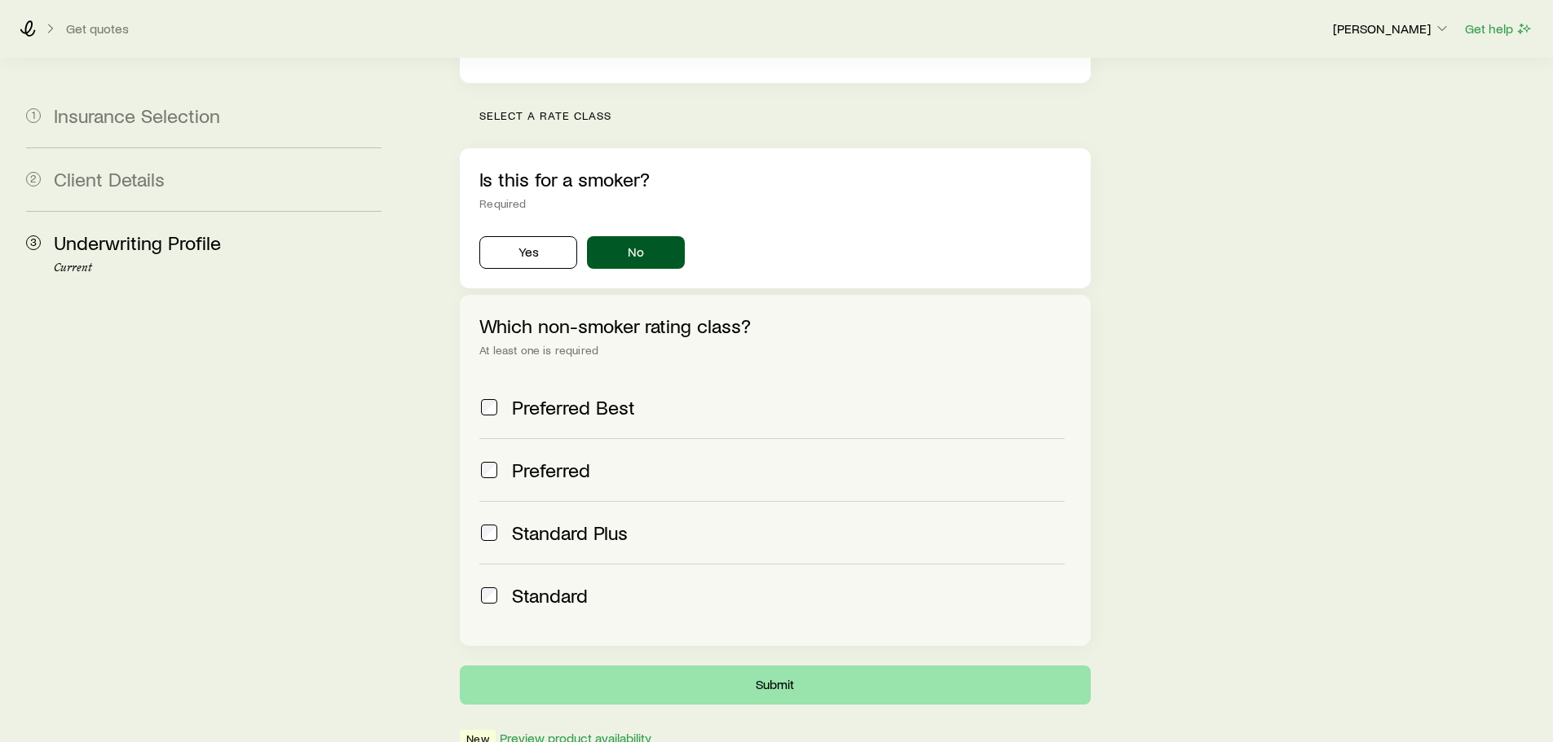
scroll to position [516, 0]
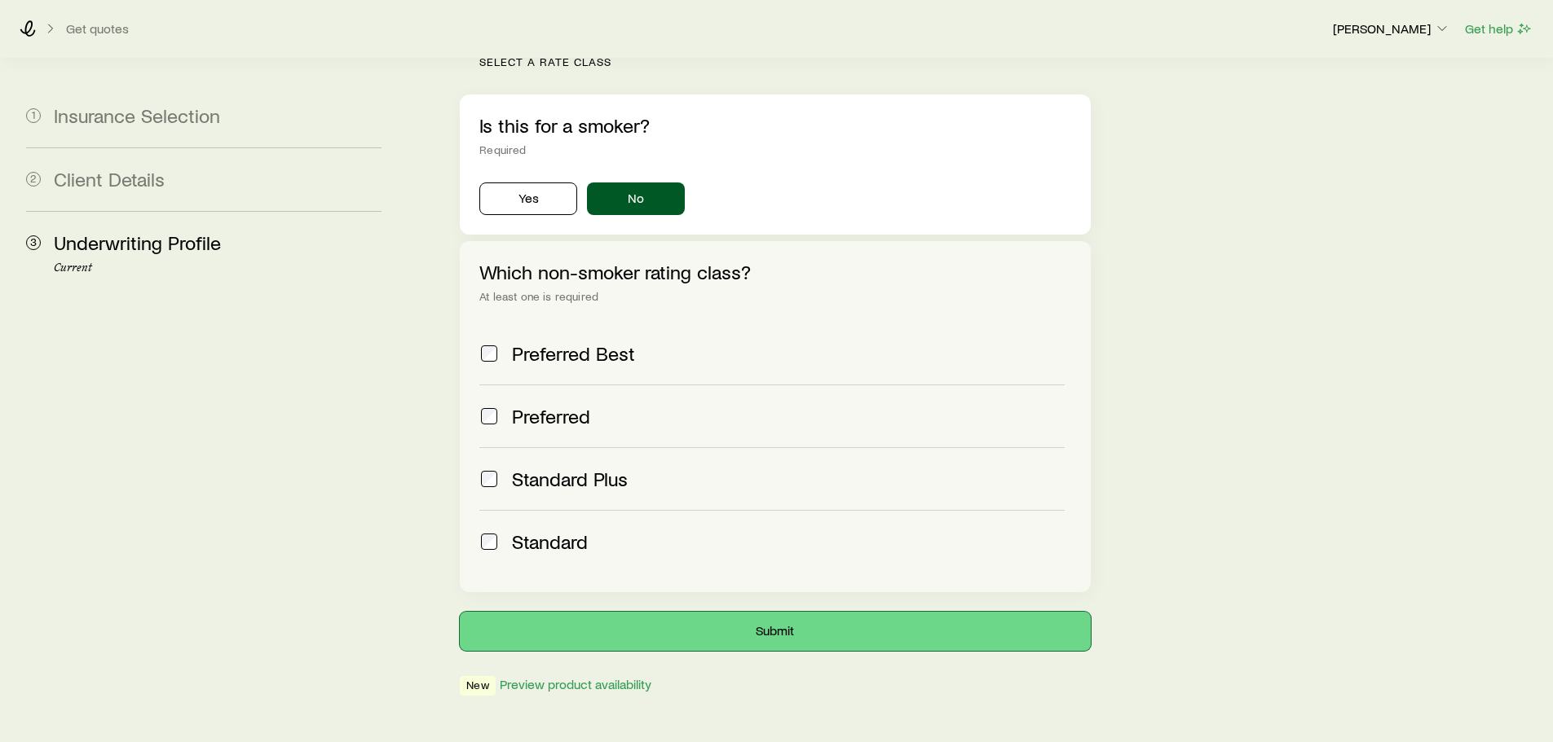
click at [788, 612] on button "Submit" at bounding box center [775, 631] width 630 height 39
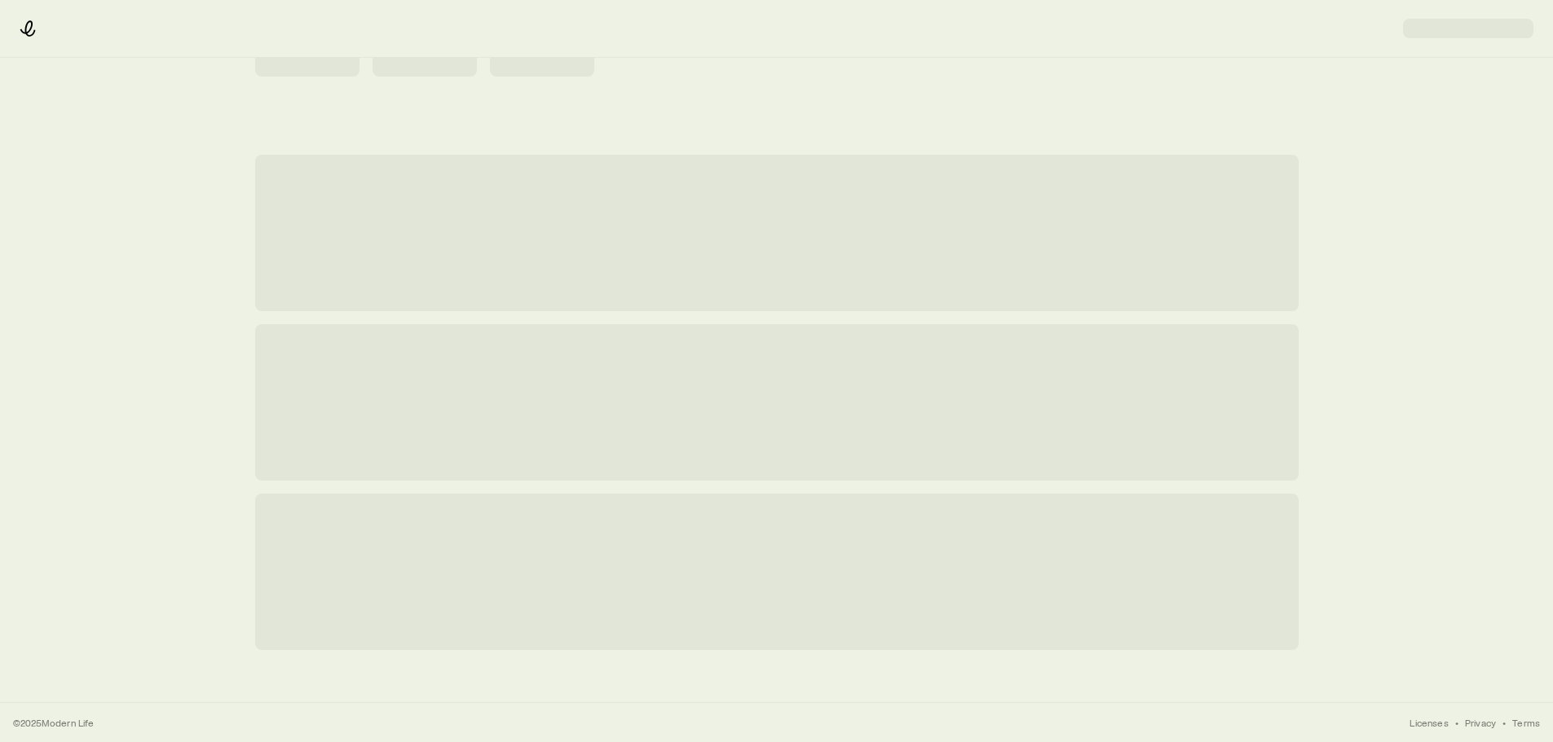
scroll to position [0, 0]
